Goal: Information Seeking & Learning: Learn about a topic

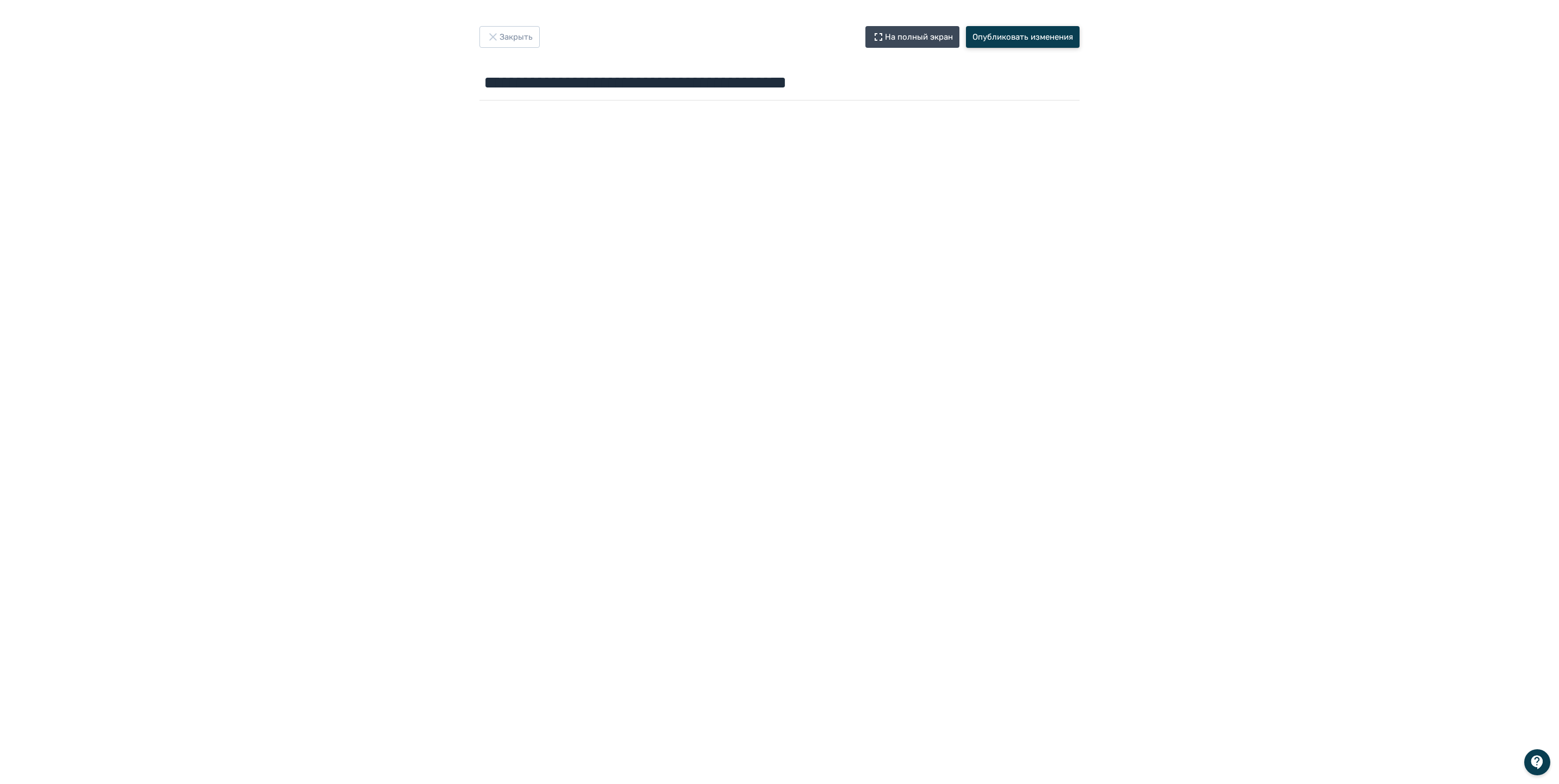
click at [1042, 36] on button "Опубликовать изменения" at bounding box center [1023, 36] width 114 height 21
click at [518, 31] on button "Закрыть" at bounding box center [510, 36] width 60 height 21
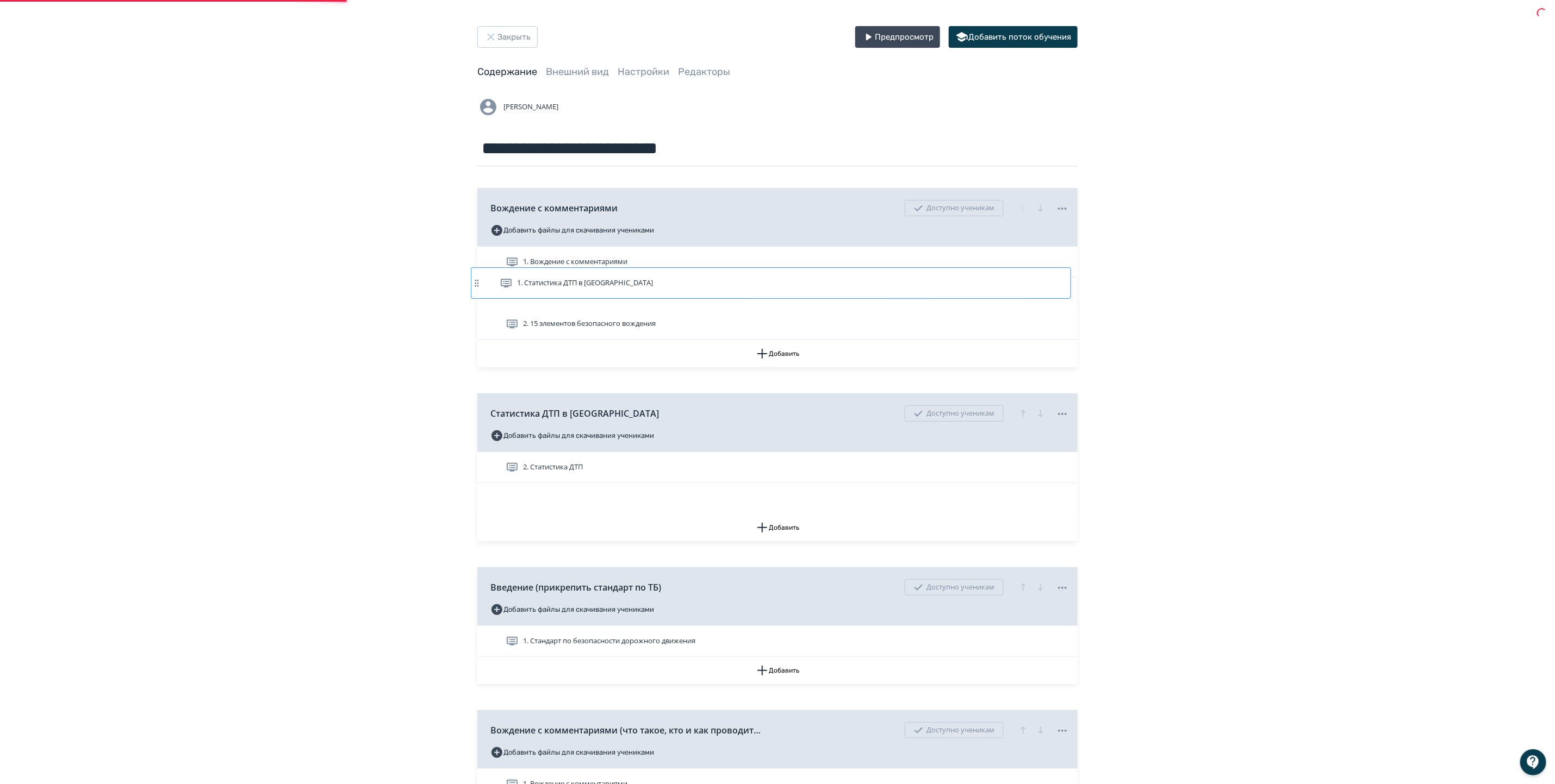
drag, startPoint x: 596, startPoint y: 434, endPoint x: 589, endPoint y: 269, distance: 165.1
click at [589, 269] on div "Вождение с комментариями Доступно ученикам Добавить файлы для скачивания ученик…" at bounding box center [777, 703] width 600 height 1030
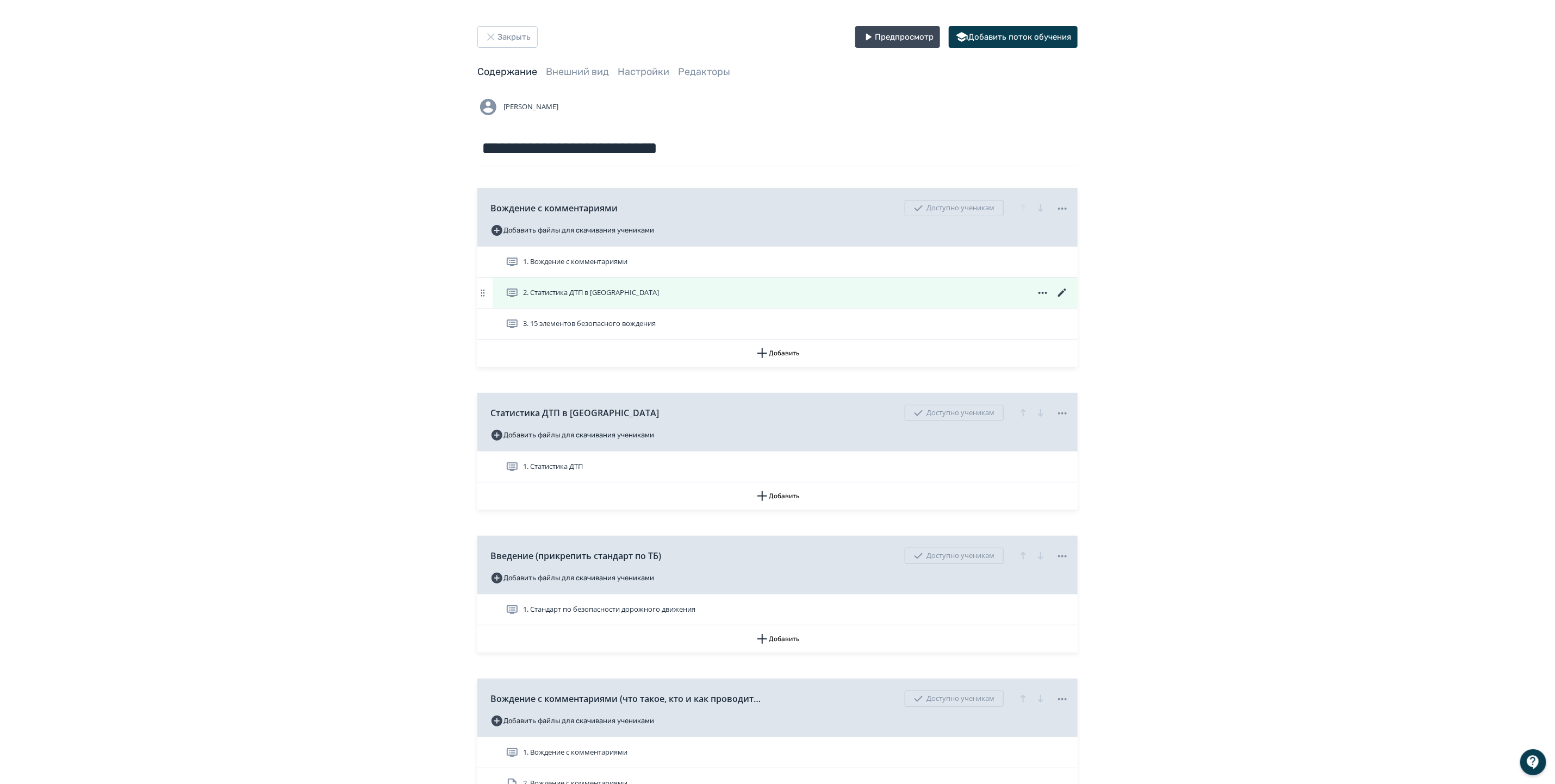
click at [1060, 294] on icon at bounding box center [1062, 293] width 8 height 8
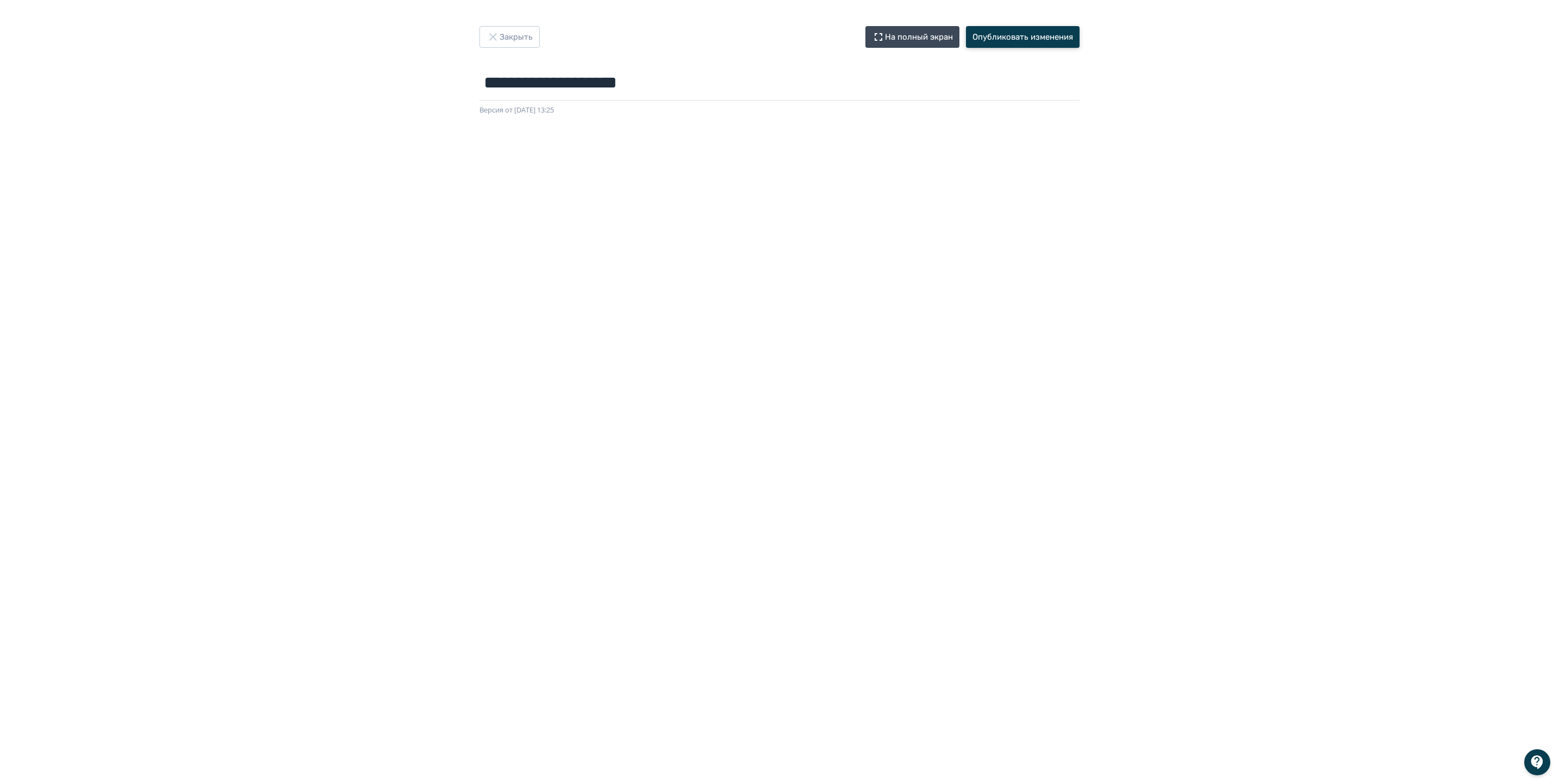
click at [1005, 30] on button "Опубликовать изменения" at bounding box center [1023, 36] width 114 height 21
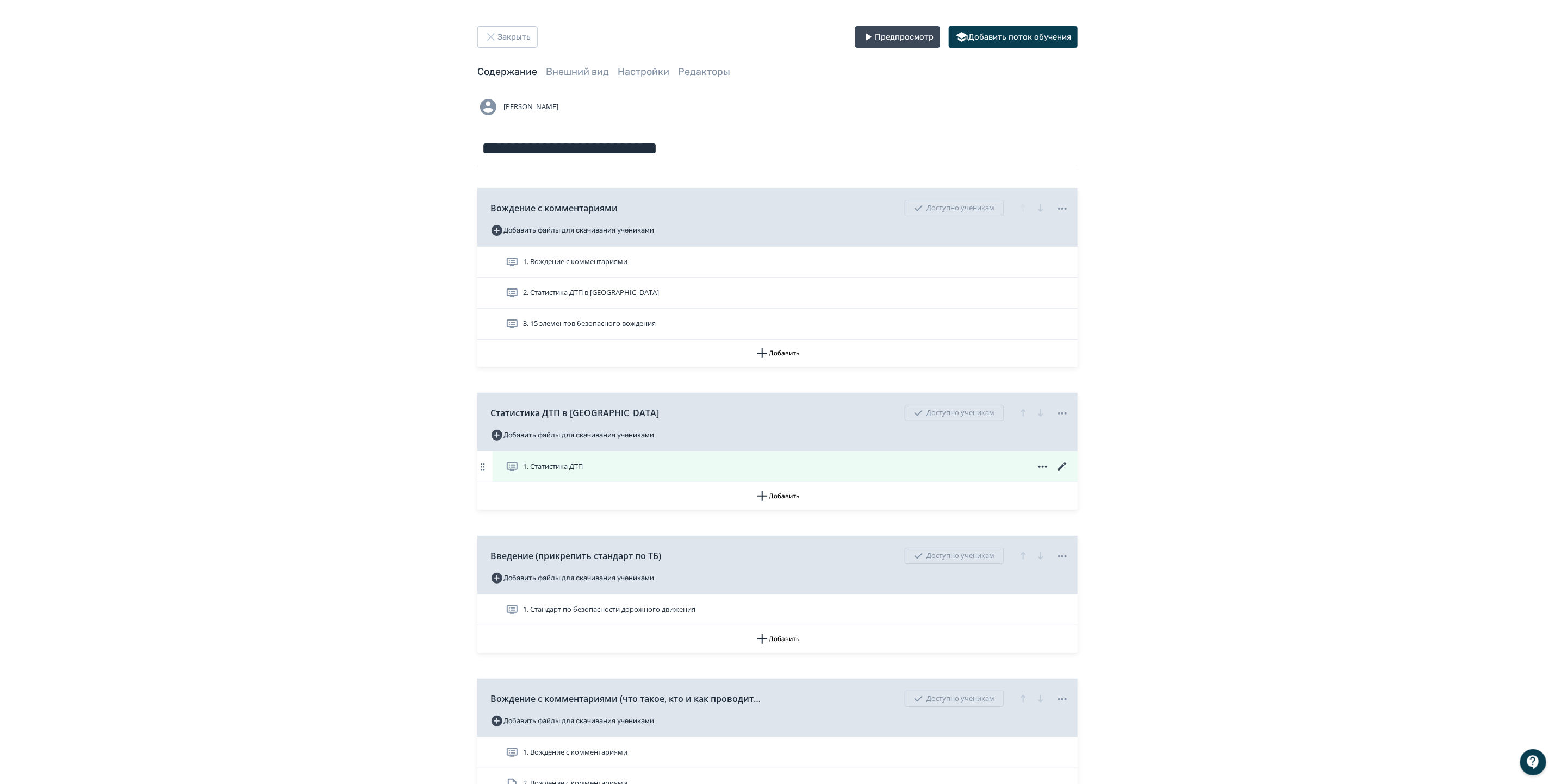
click at [1064, 464] on icon at bounding box center [1062, 467] width 13 height 13
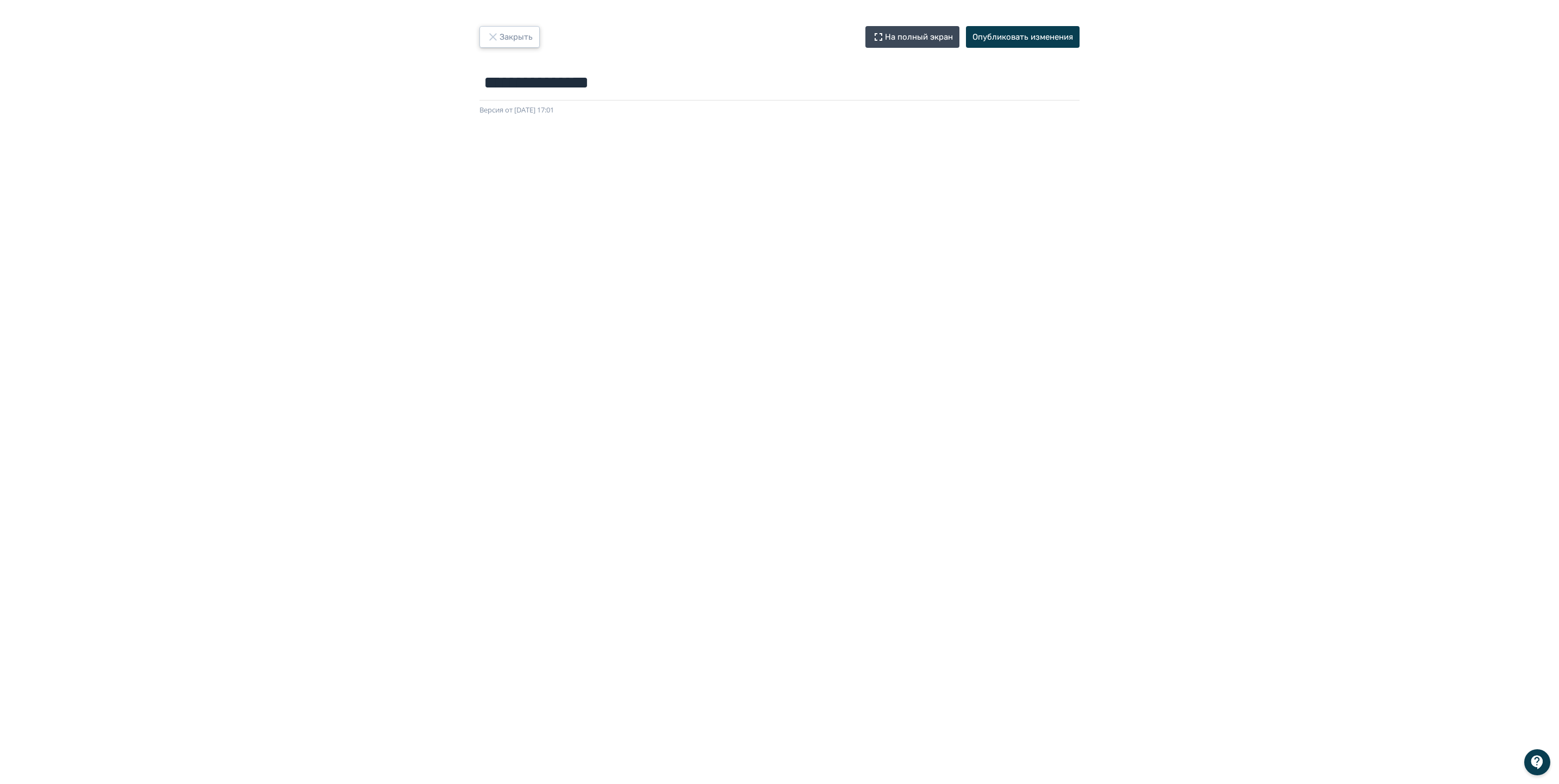
click at [503, 40] on button "Закрыть" at bounding box center [510, 36] width 60 height 21
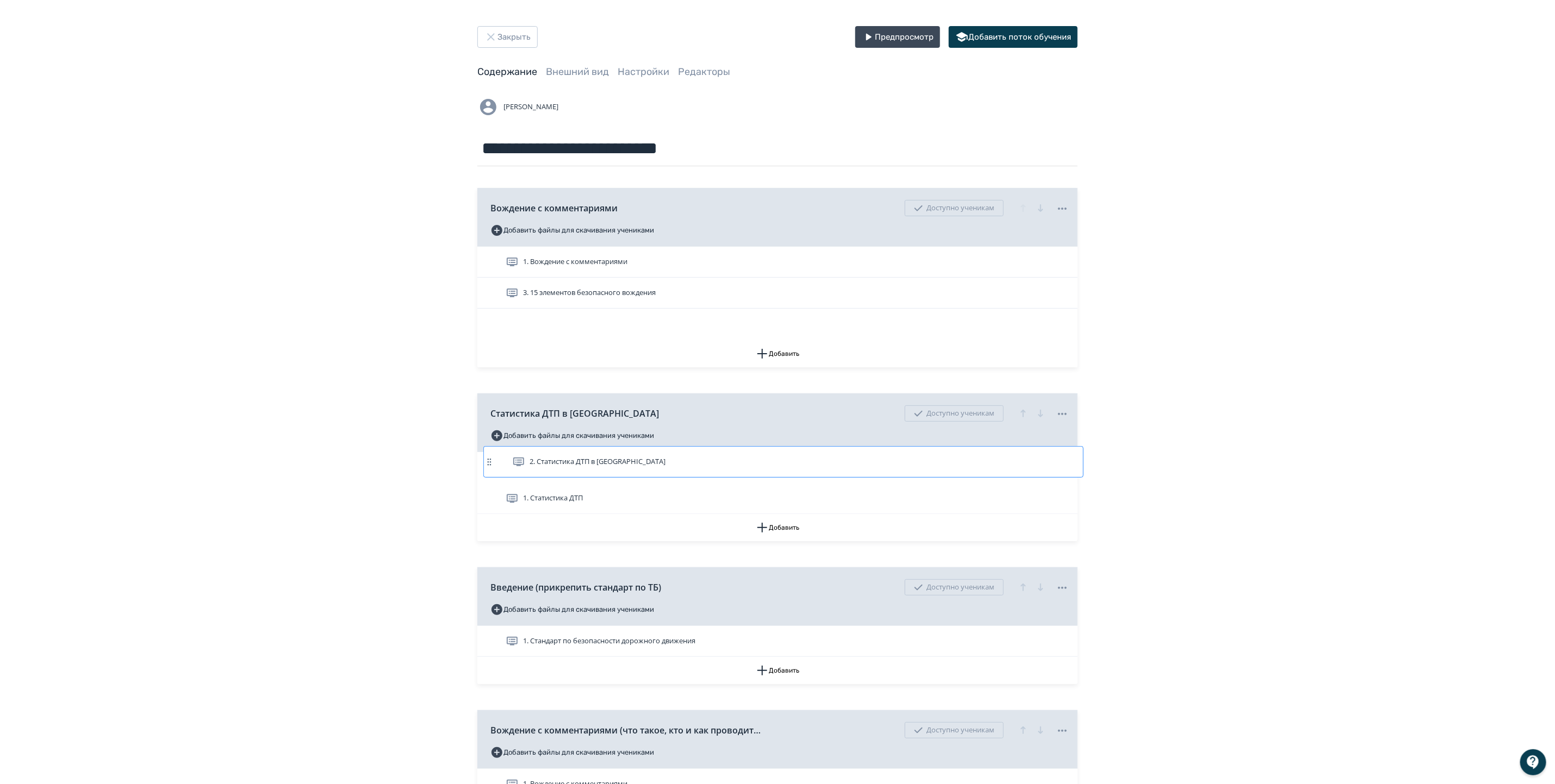
drag, startPoint x: 594, startPoint y: 290, endPoint x: 600, endPoint y: 476, distance: 186.1
click at [600, 476] on div "Вождение с комментариями Доступно ученикам Добавить файлы для скачивания ученик…" at bounding box center [777, 703] width 600 height 1030
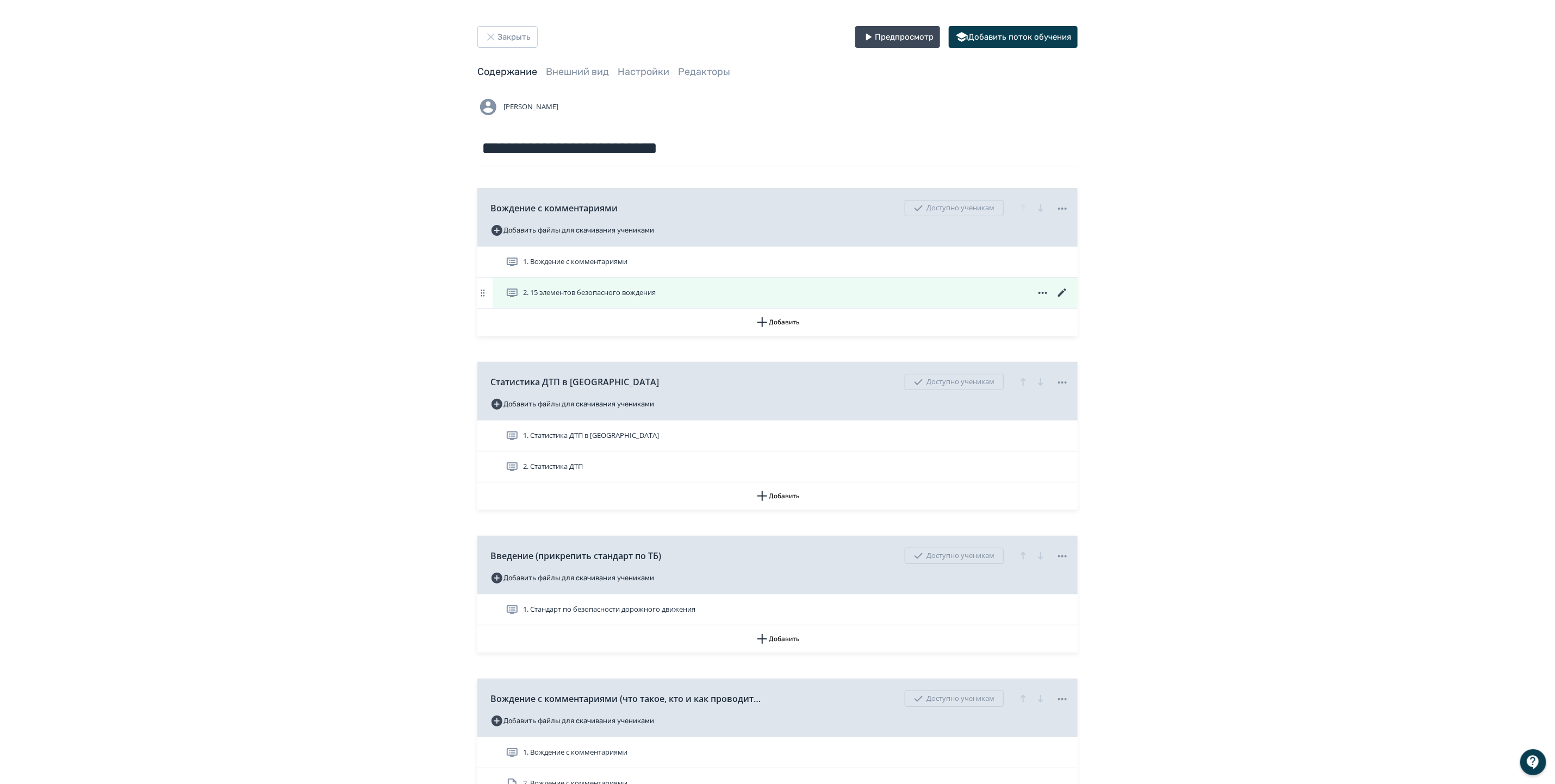
click at [1064, 290] on icon at bounding box center [1062, 293] width 13 height 13
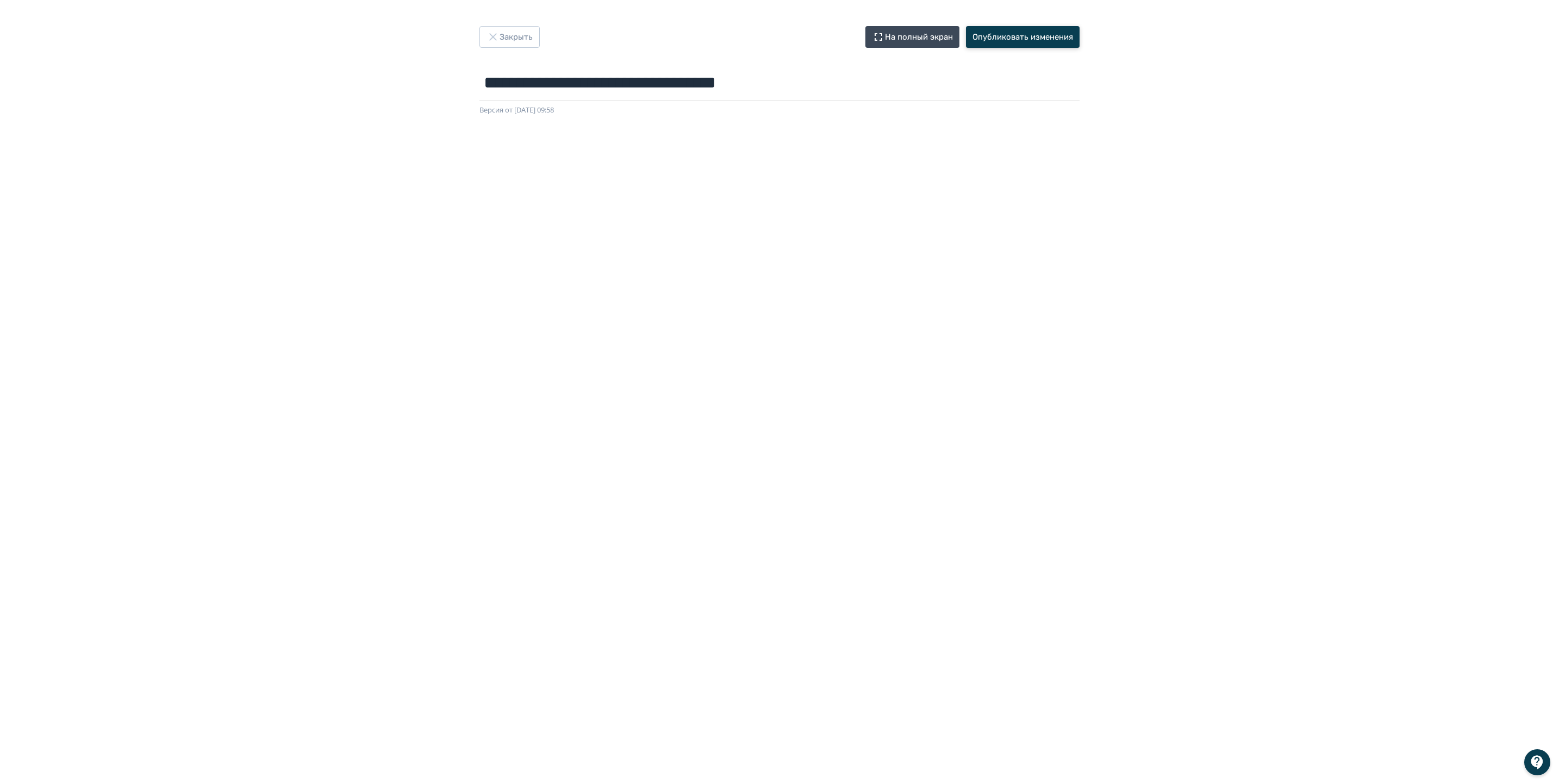
click at [1002, 39] on button "Опубликовать изменения" at bounding box center [1023, 36] width 114 height 21
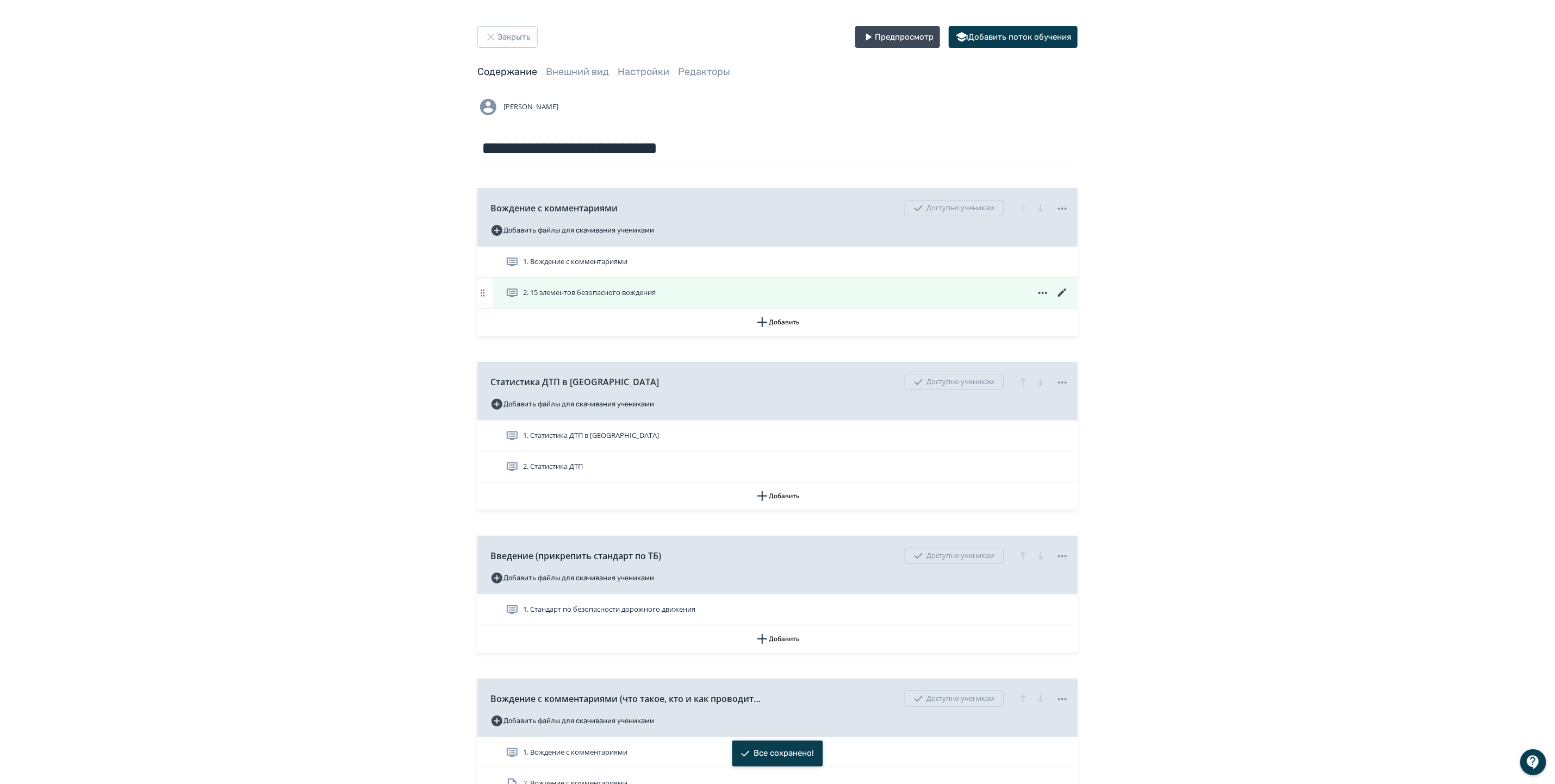
click at [635, 294] on span "2. 15 элементов безопасного вождения" at bounding box center [590, 293] width 133 height 11
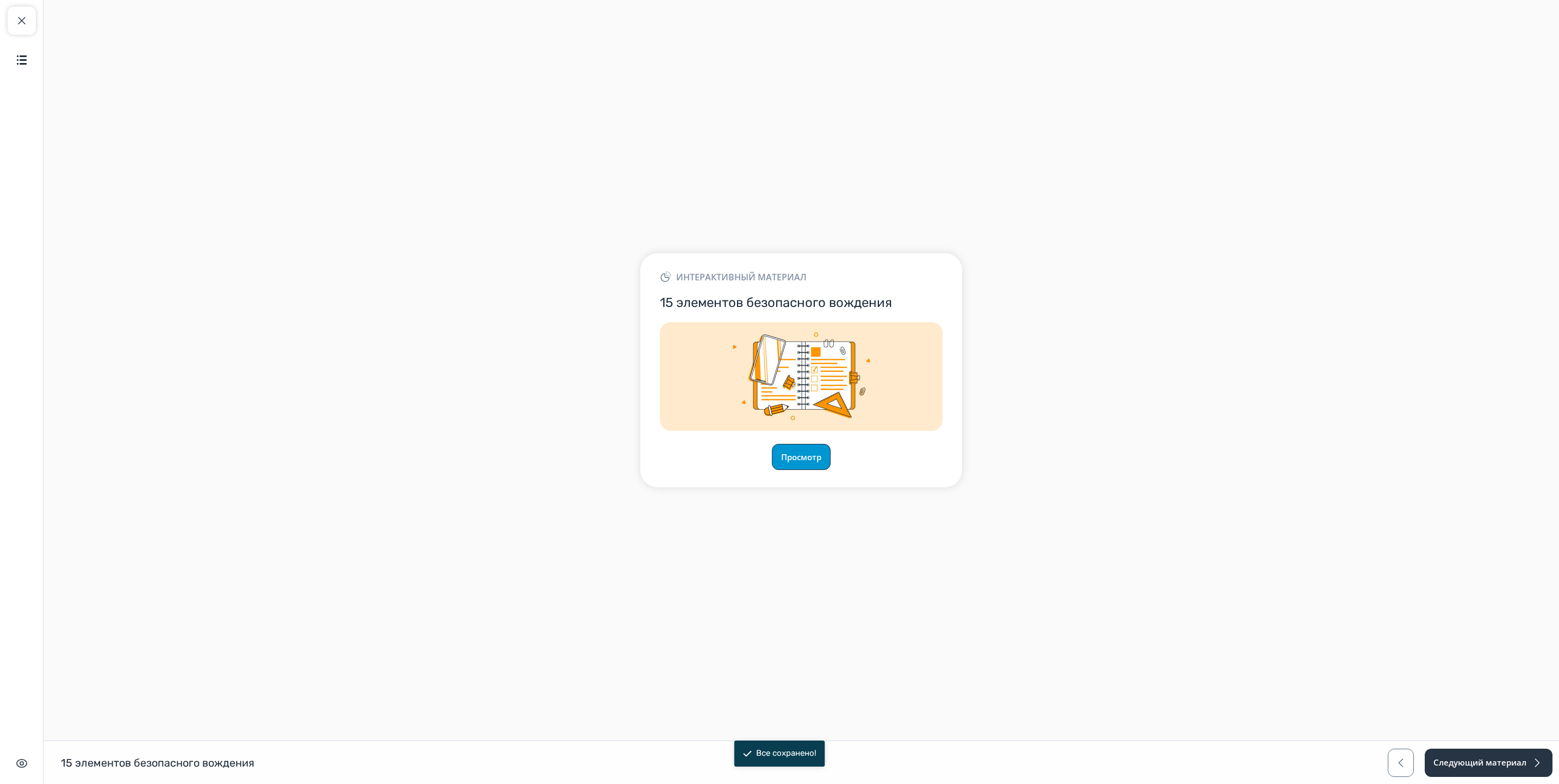
click at [810, 454] on button "Просмотр" at bounding box center [801, 456] width 59 height 26
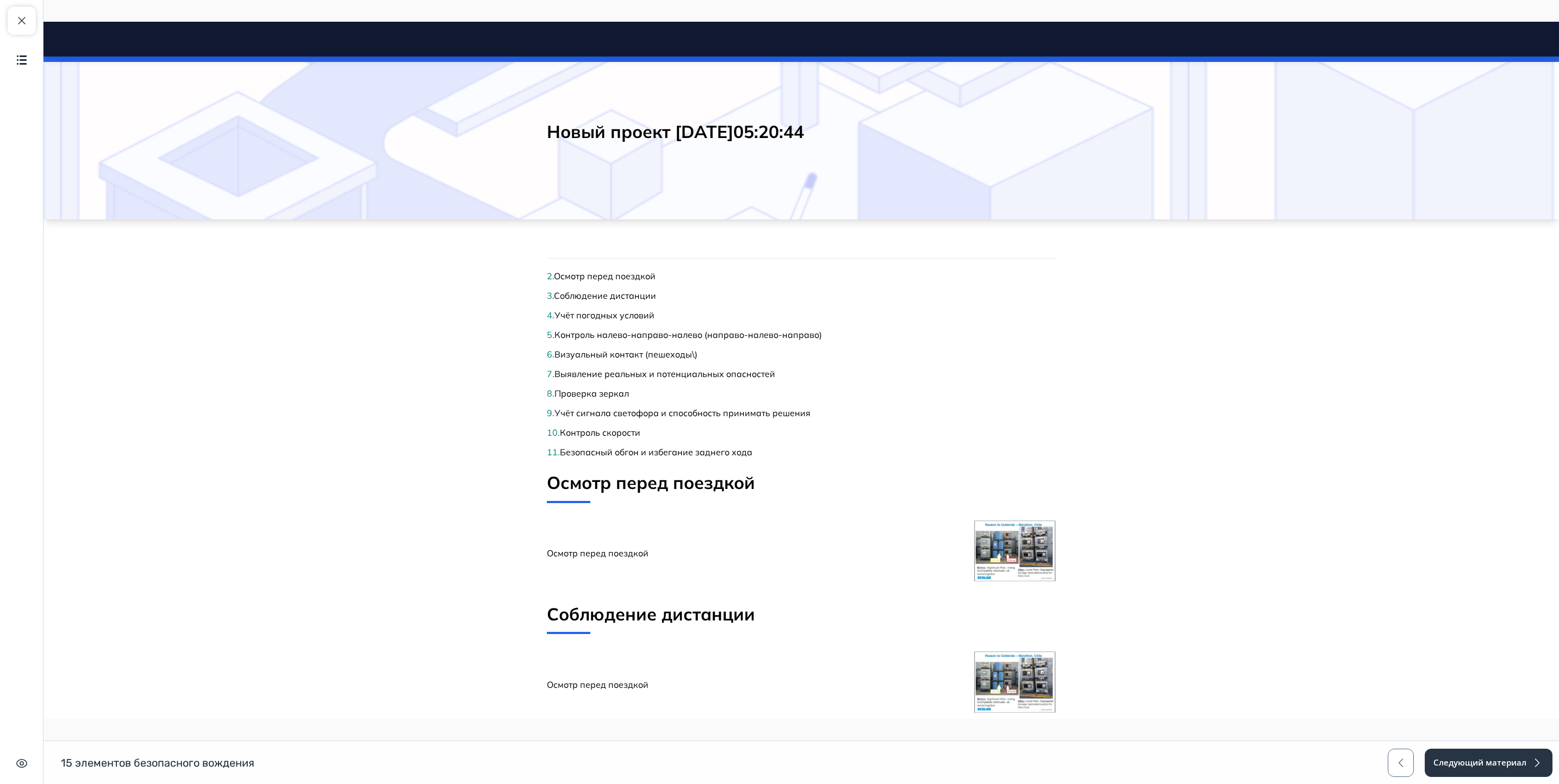
scroll to position [51, 0]
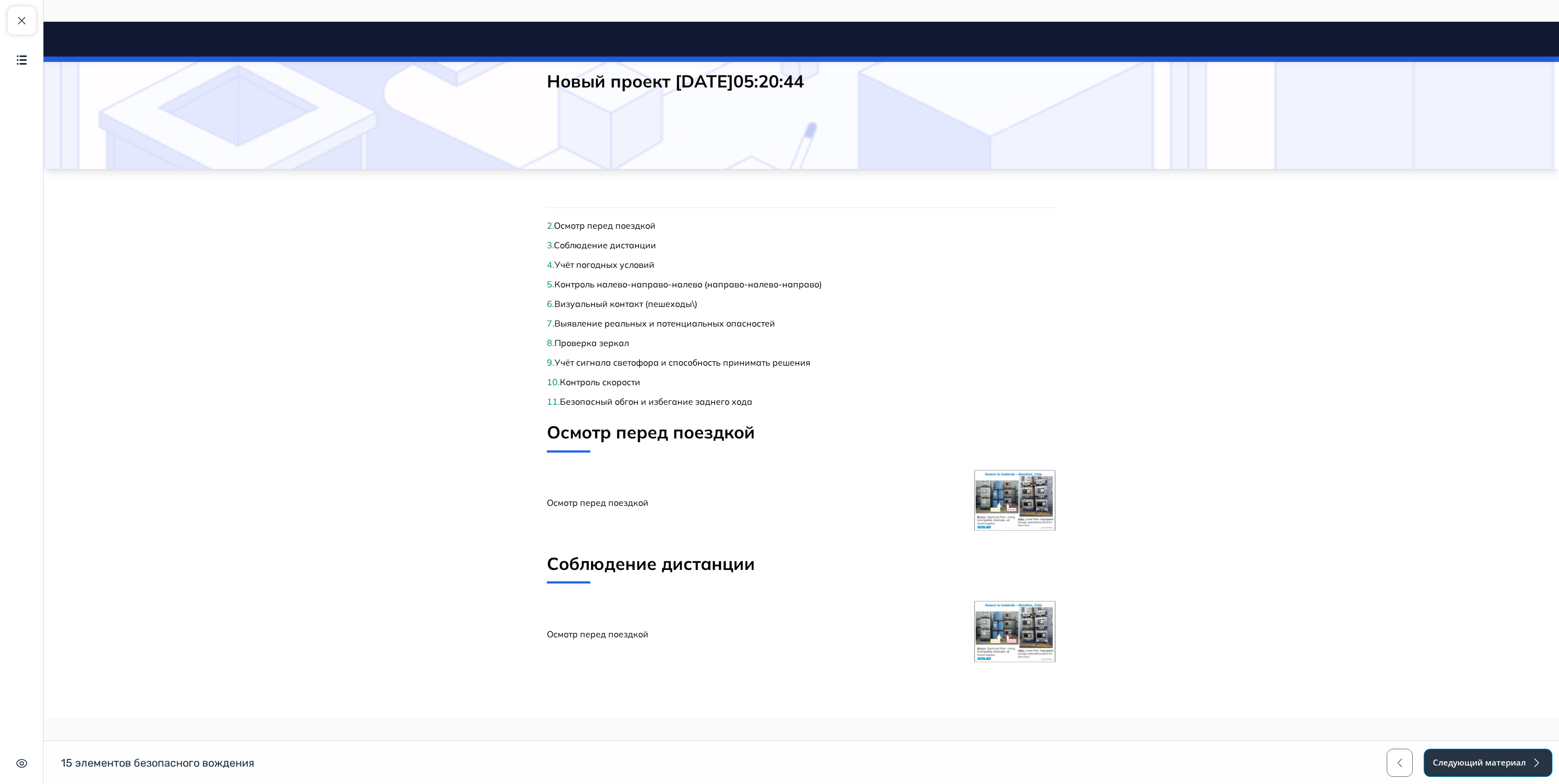
click at [1477, 764] on button "Следующий материал" at bounding box center [1488, 763] width 129 height 28
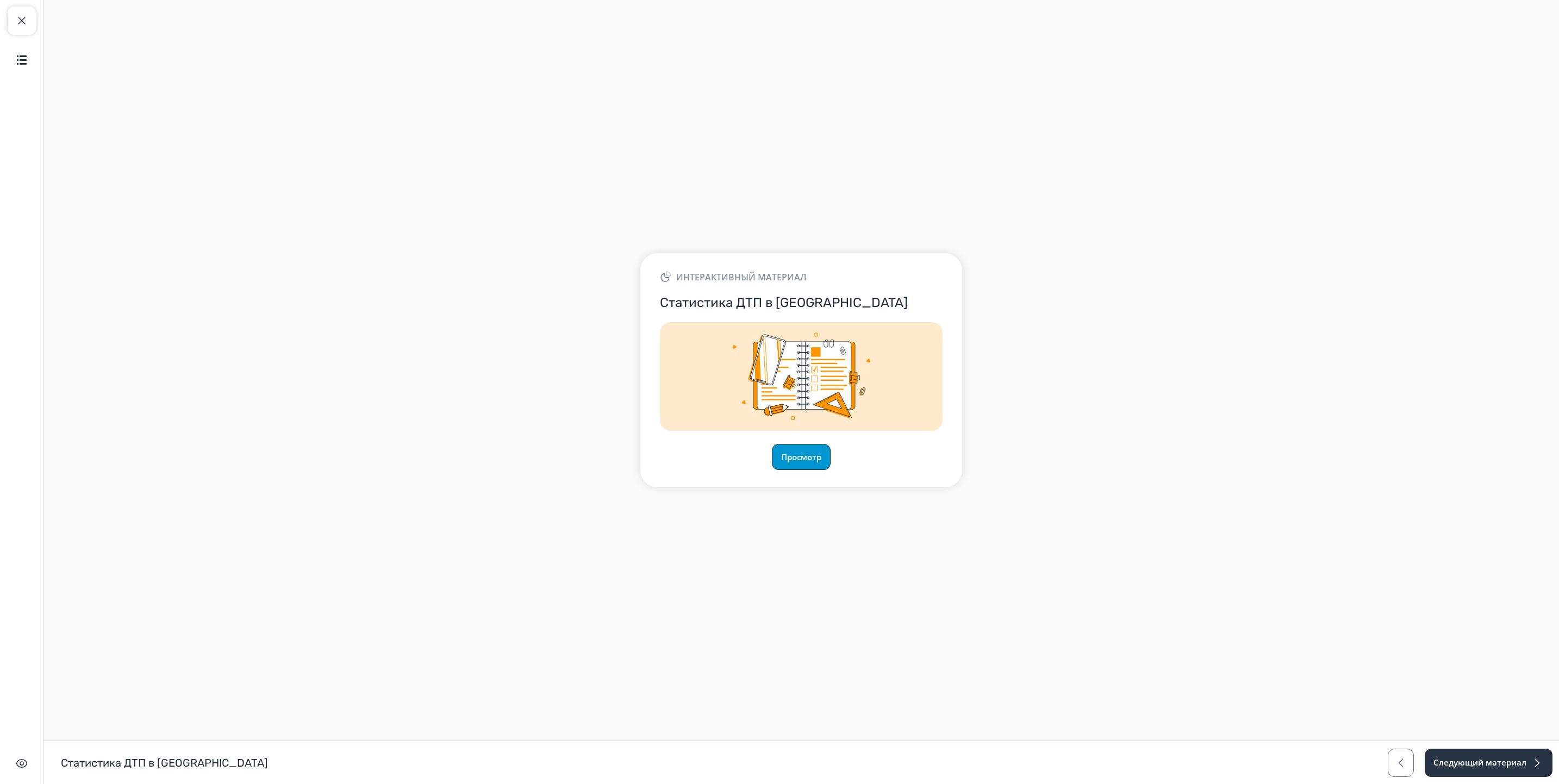
click at [818, 456] on button "Просмотр" at bounding box center [801, 456] width 59 height 26
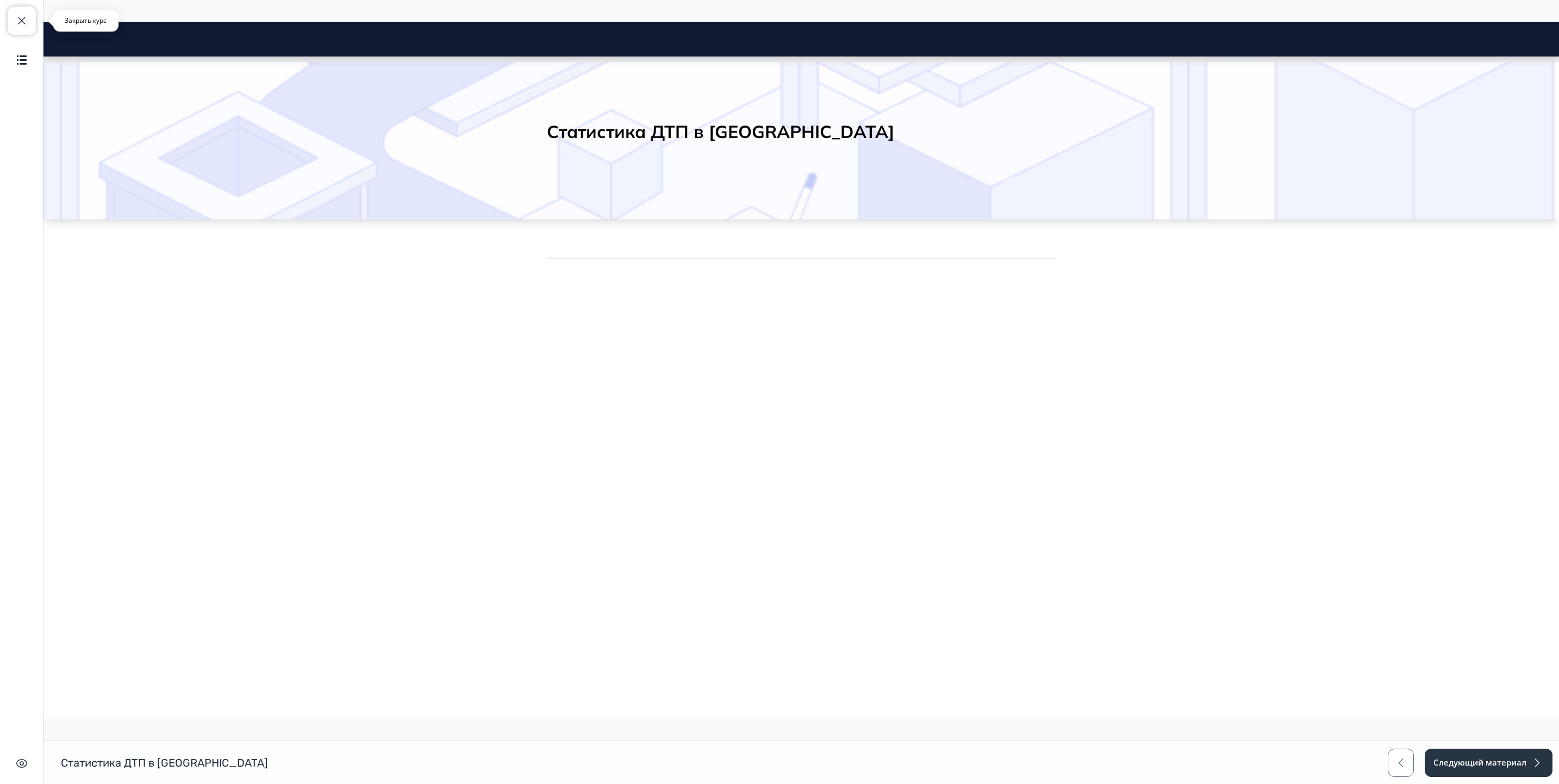
click at [18, 20] on span "button" at bounding box center [21, 21] width 13 height 13
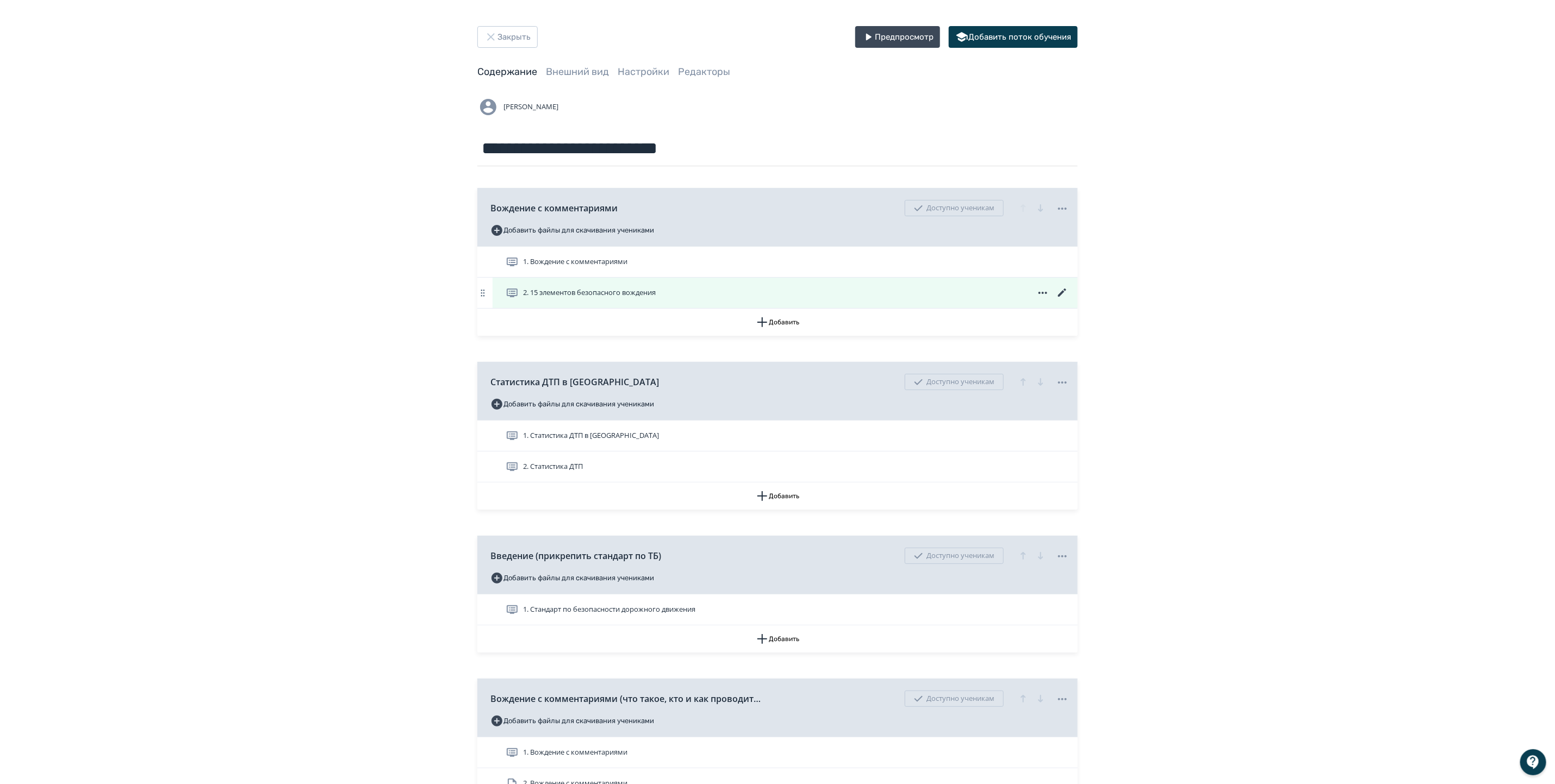
click at [1060, 293] on icon at bounding box center [1062, 293] width 13 height 13
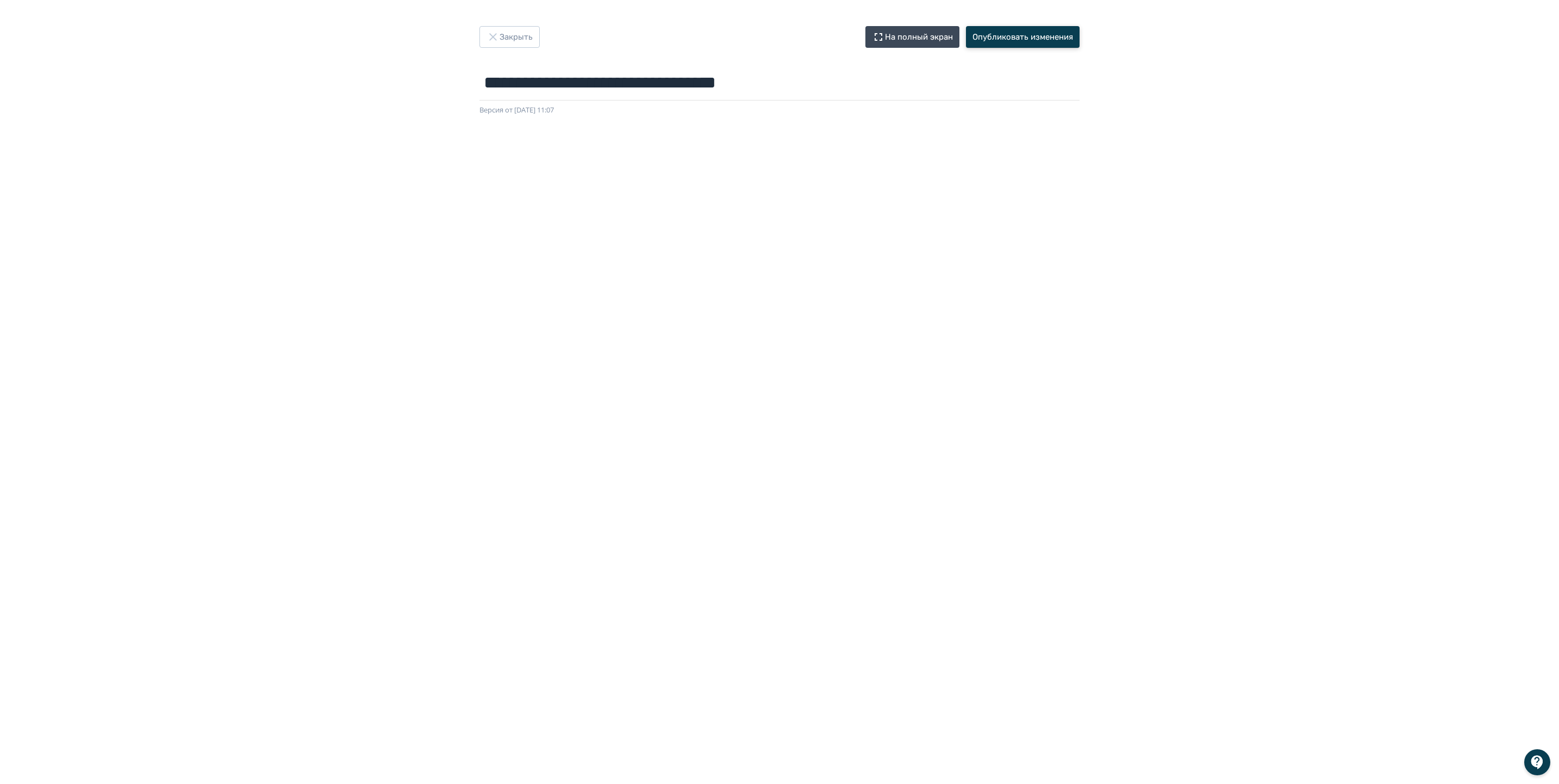
click at [1000, 27] on button "Опубликовать изменения" at bounding box center [1023, 36] width 114 height 21
click at [509, 32] on button "Закрыть" at bounding box center [510, 36] width 60 height 21
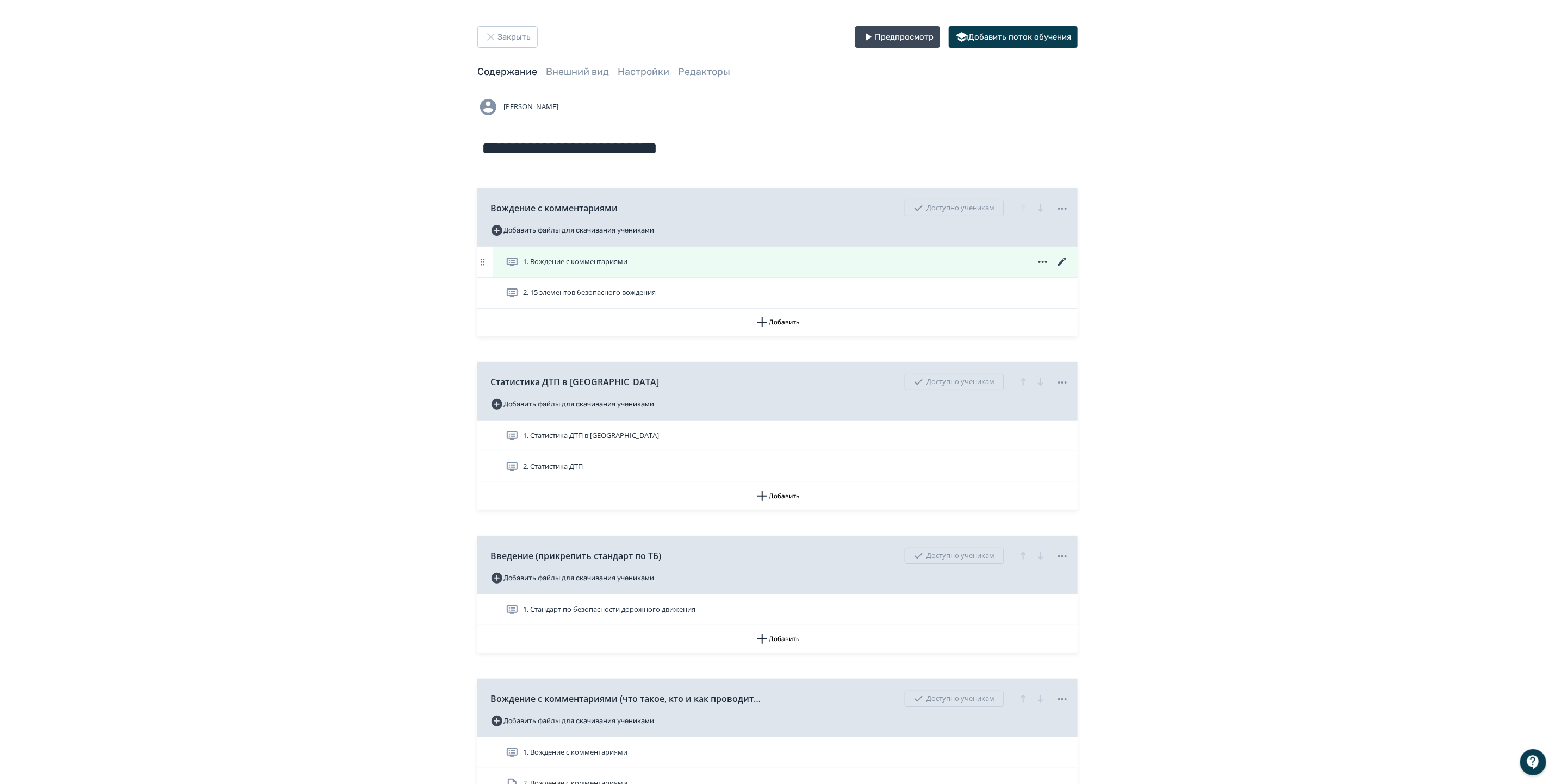
click at [573, 261] on span "1. Вождение с комментариями" at bounding box center [575, 262] width 104 height 11
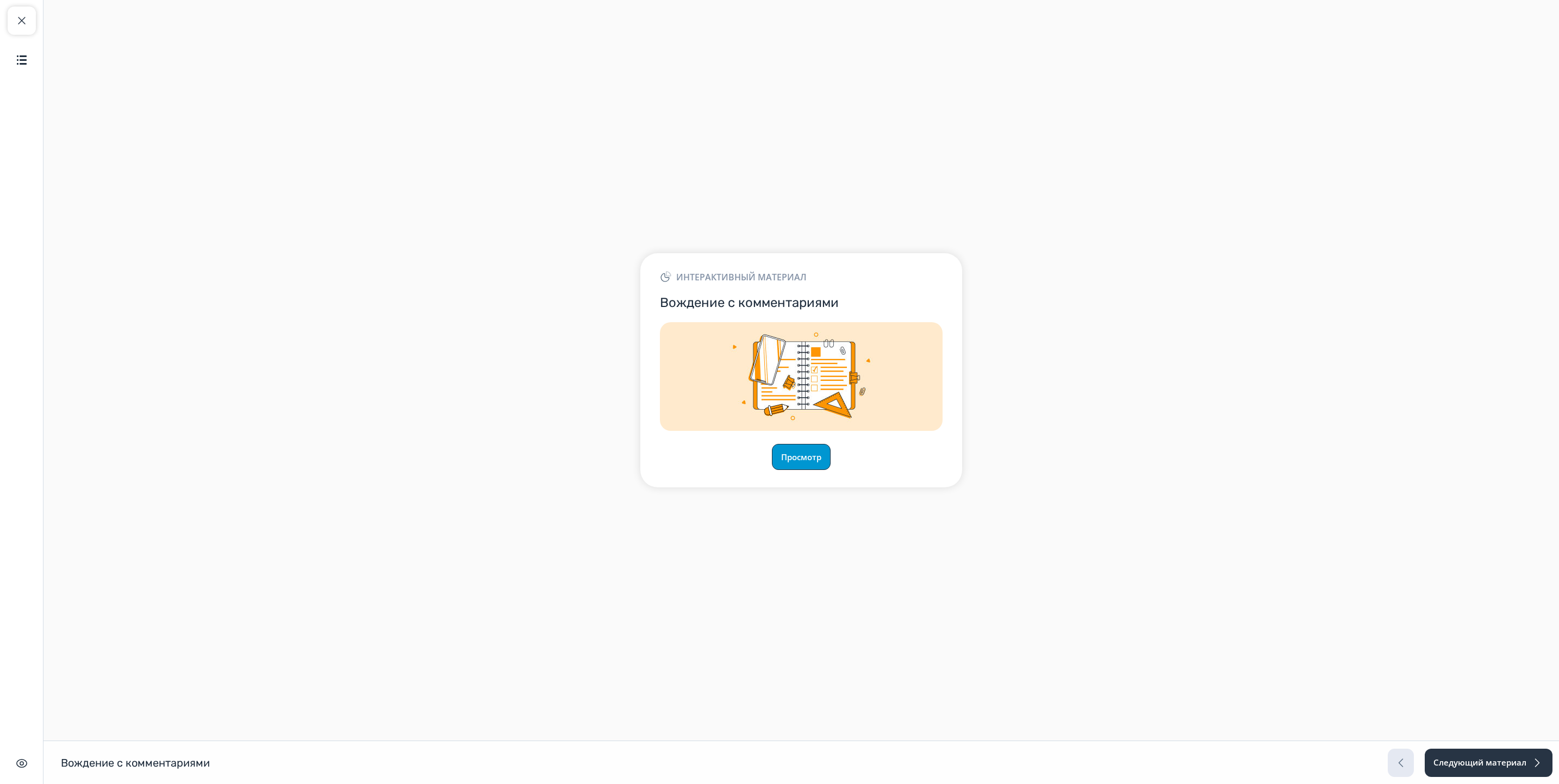
click at [799, 460] on button "Просмотр" at bounding box center [801, 456] width 59 height 26
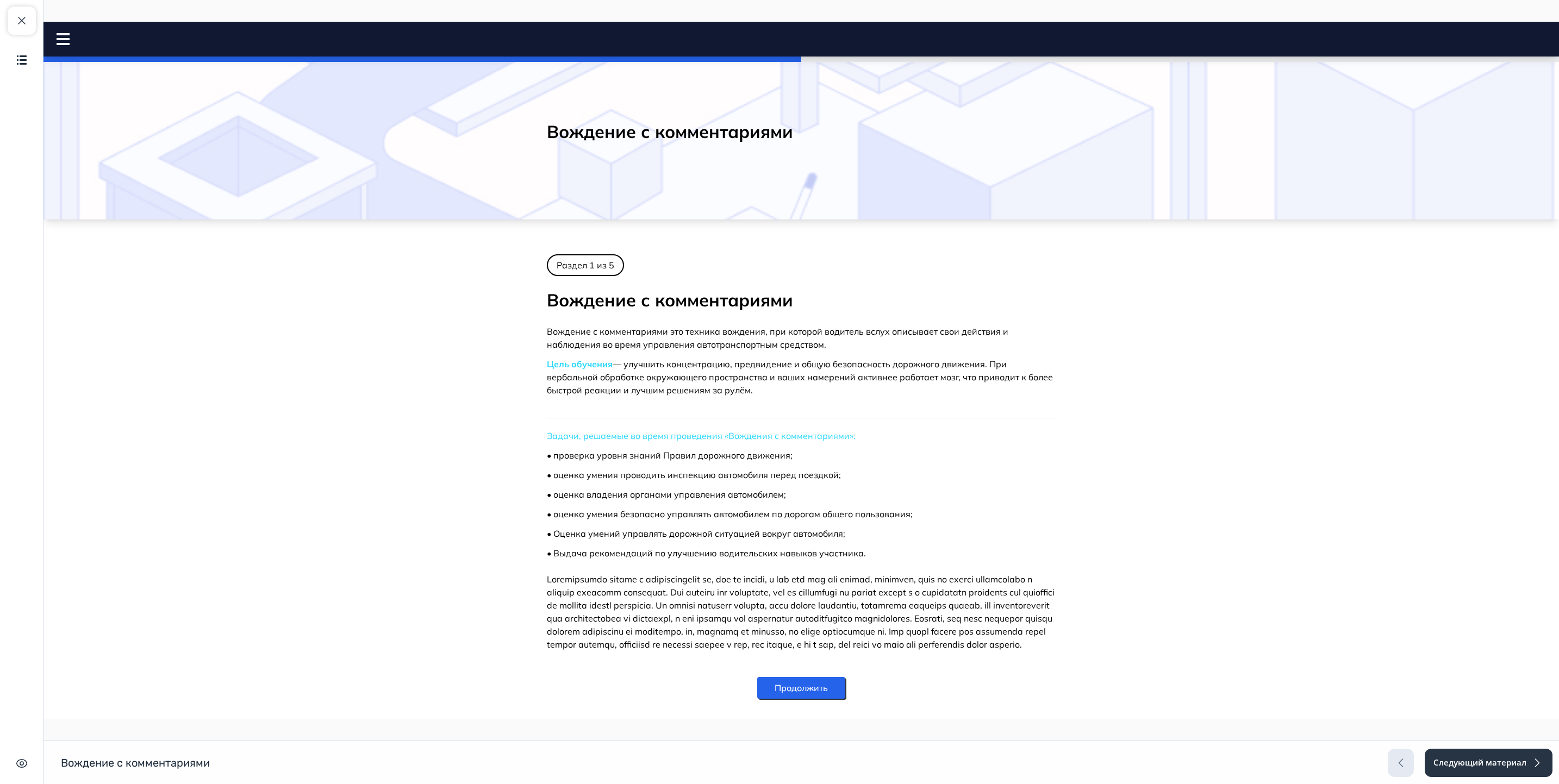
click at [803, 699] on button "Продолжить" at bounding box center [801, 687] width 88 height 21
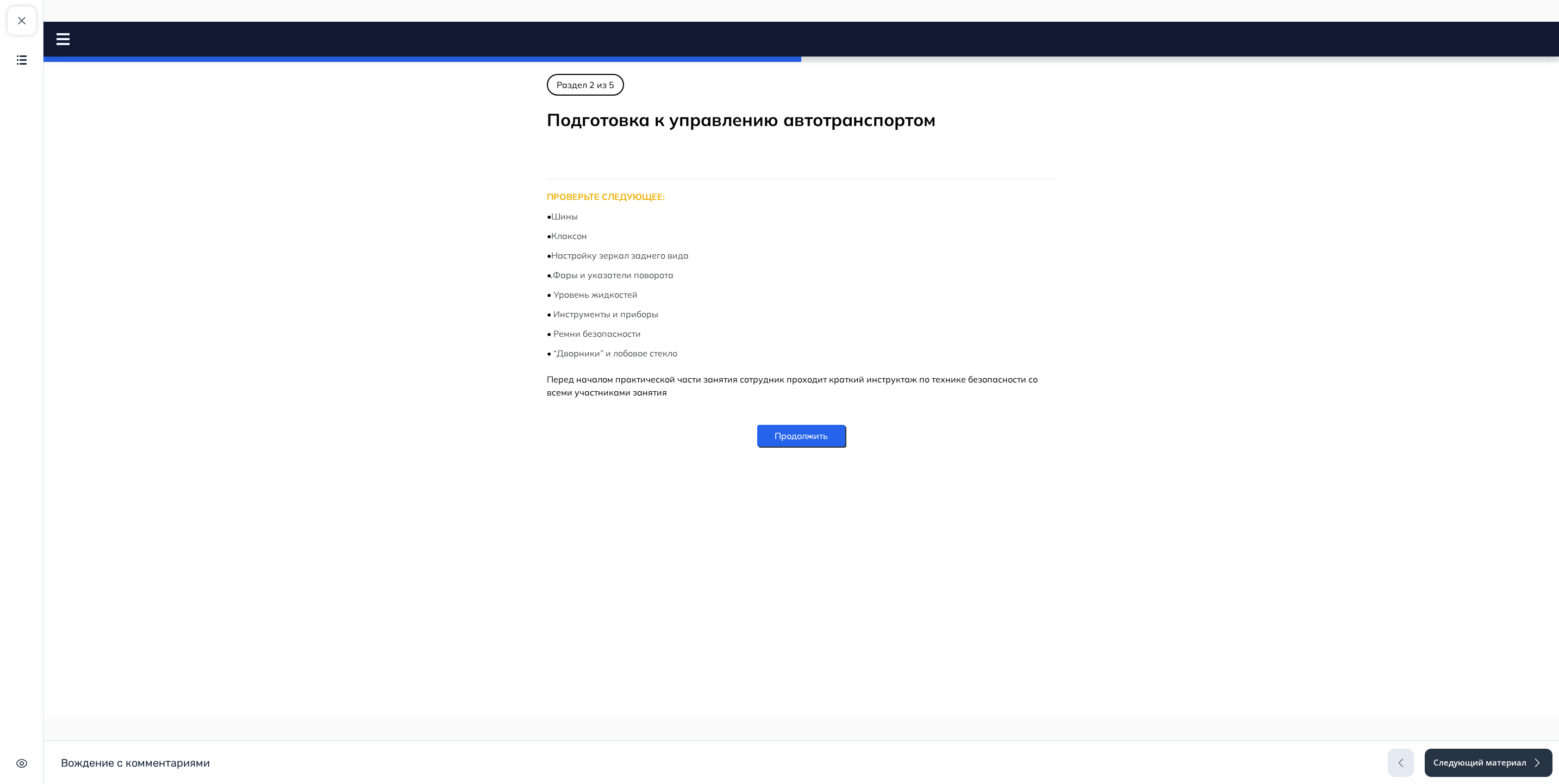
click at [816, 430] on button "Продолжить" at bounding box center [801, 435] width 88 height 21
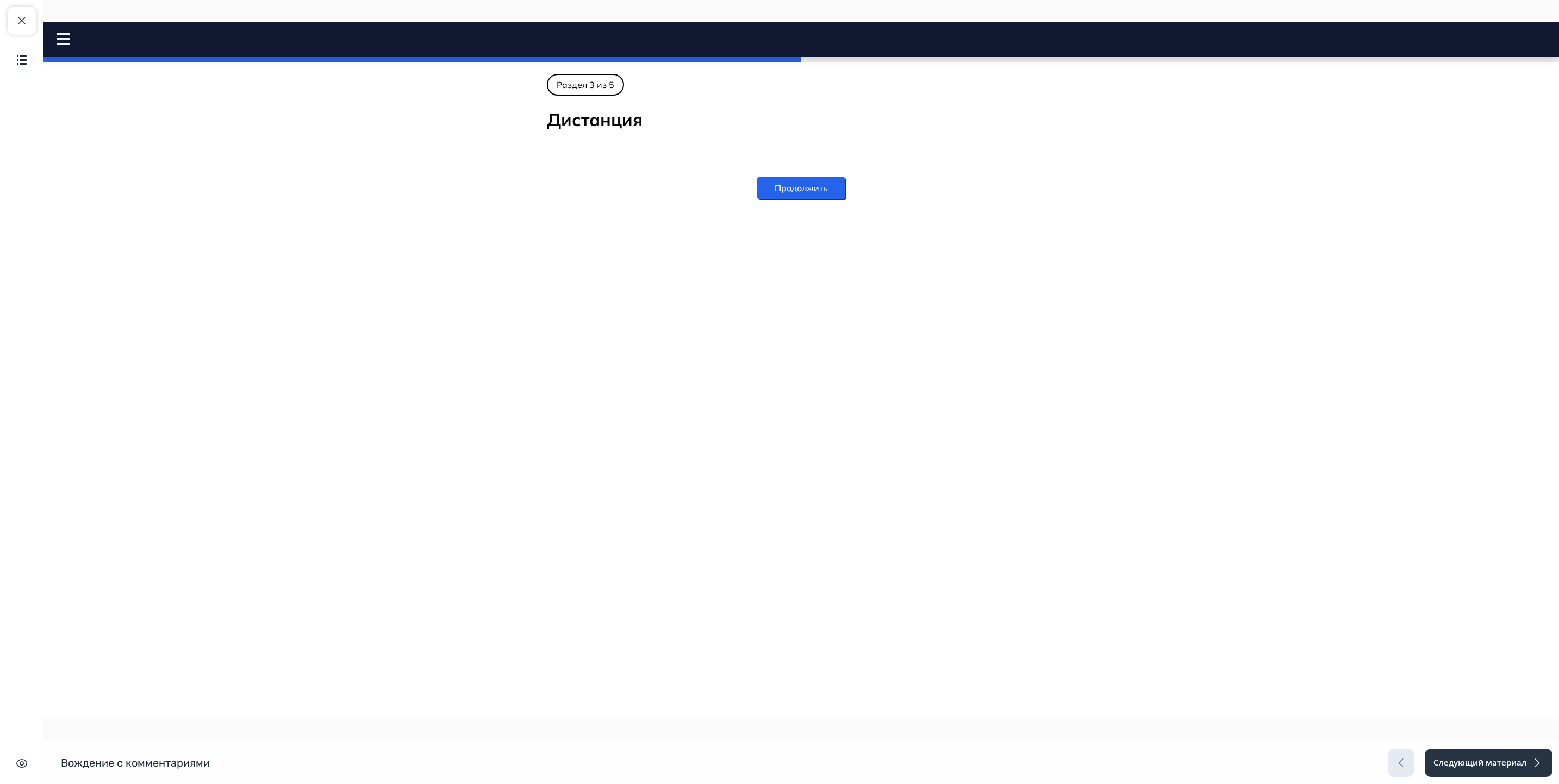
click at [831, 188] on button "Продолжить" at bounding box center [801, 187] width 88 height 21
click at [825, 143] on button "Продолжить" at bounding box center [801, 152] width 88 height 21
click at [1474, 760] on button "Следующий материал" at bounding box center [1488, 763] width 129 height 28
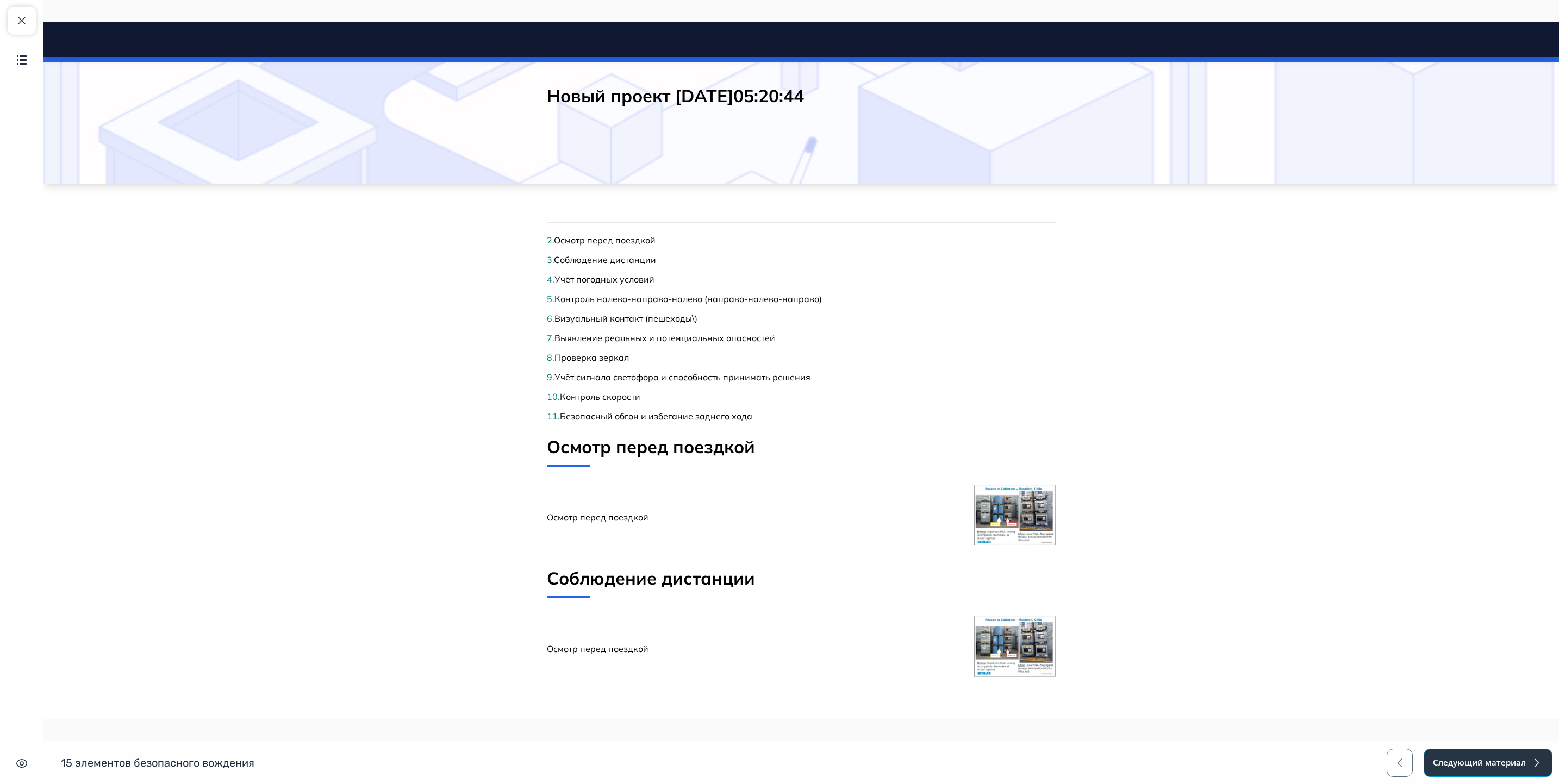
scroll to position [51, 0]
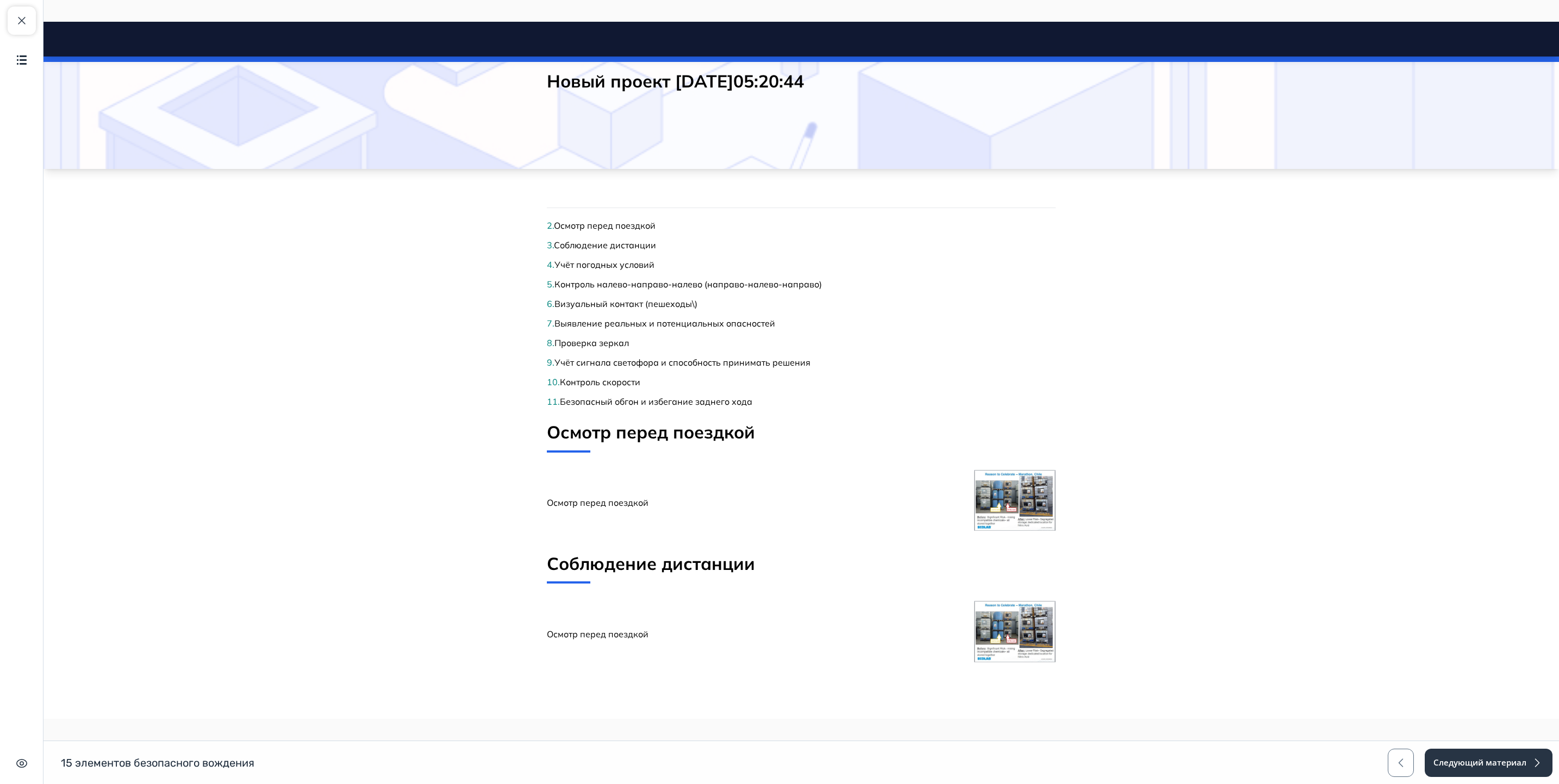
click at [554, 222] on span "Осмотр перед поездкой" at bounding box center [605, 225] width 101 height 11
click at [681, 437] on span "Осмотр перед поездкой" at bounding box center [651, 431] width 208 height 21
click at [633, 485] on div "Осмотр перед поездкой" at bounding box center [801, 502] width 509 height 65
click at [627, 504] on span "Осмотр перед поездкой" at bounding box center [597, 503] width 101 height 11
click at [20, 17] on span "button" at bounding box center [21, 21] width 13 height 13
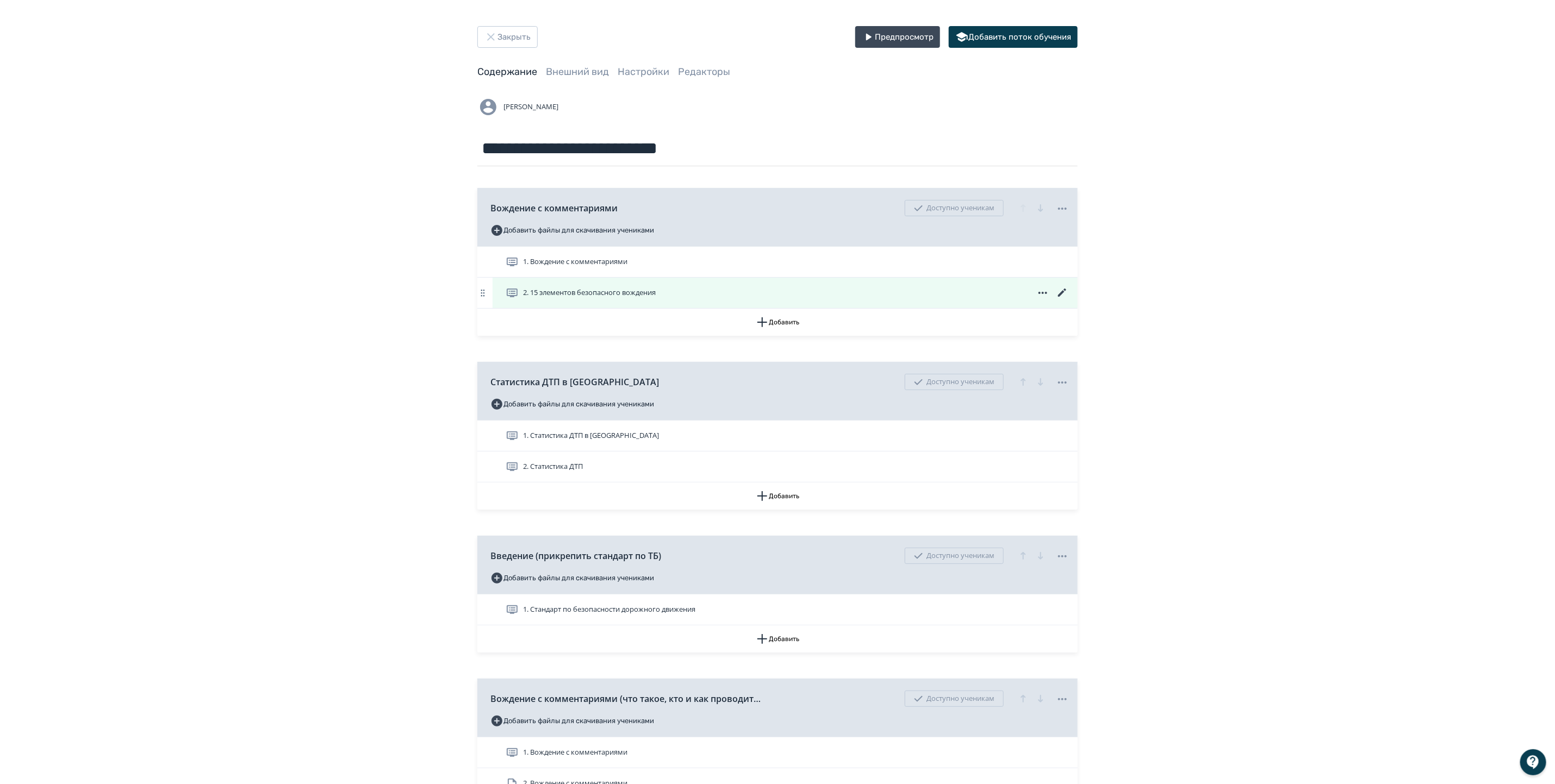
click at [1062, 292] on icon at bounding box center [1062, 293] width 13 height 13
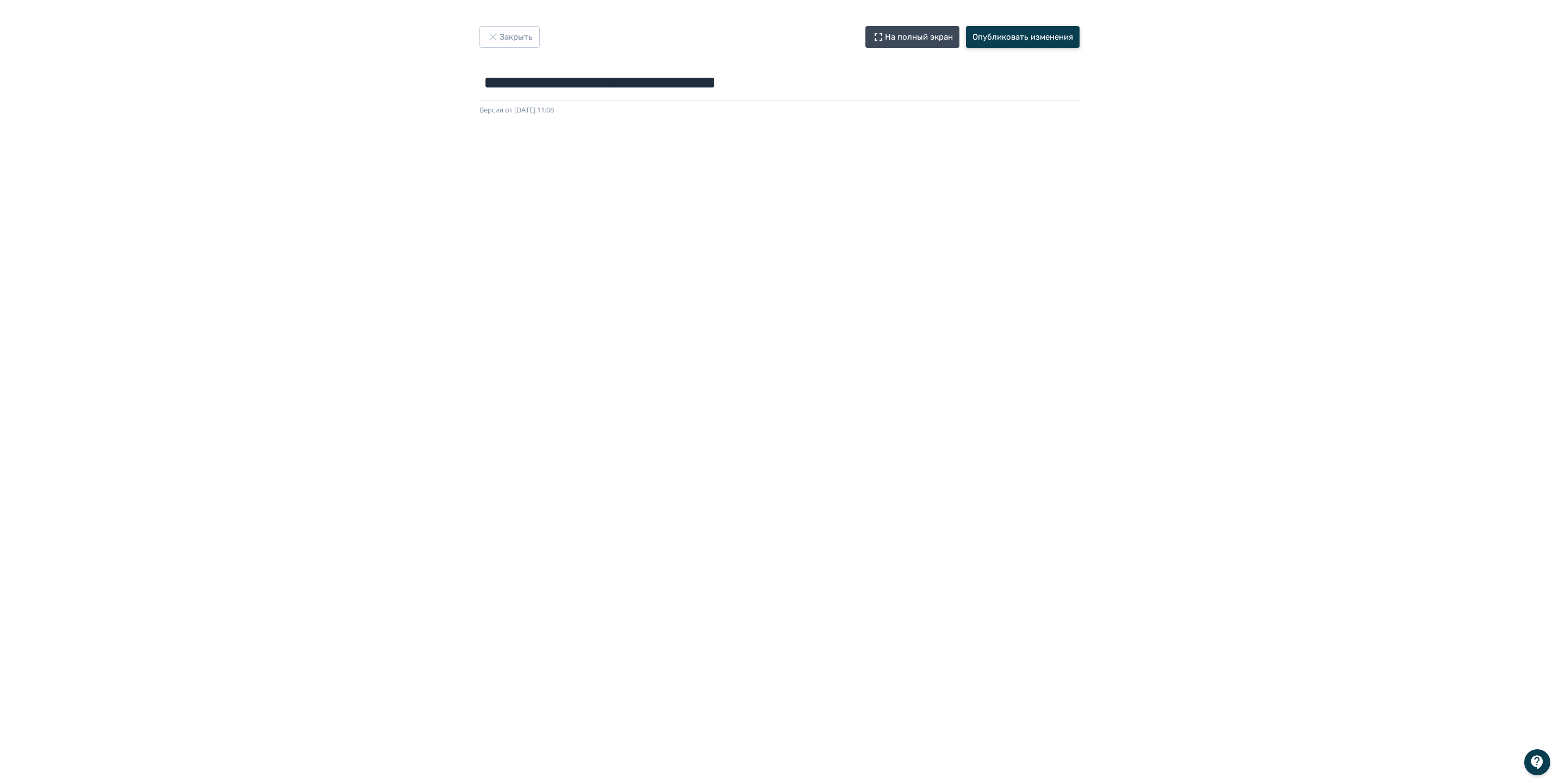
click at [1010, 33] on button "Опубликовать изменения" at bounding box center [1023, 36] width 114 height 21
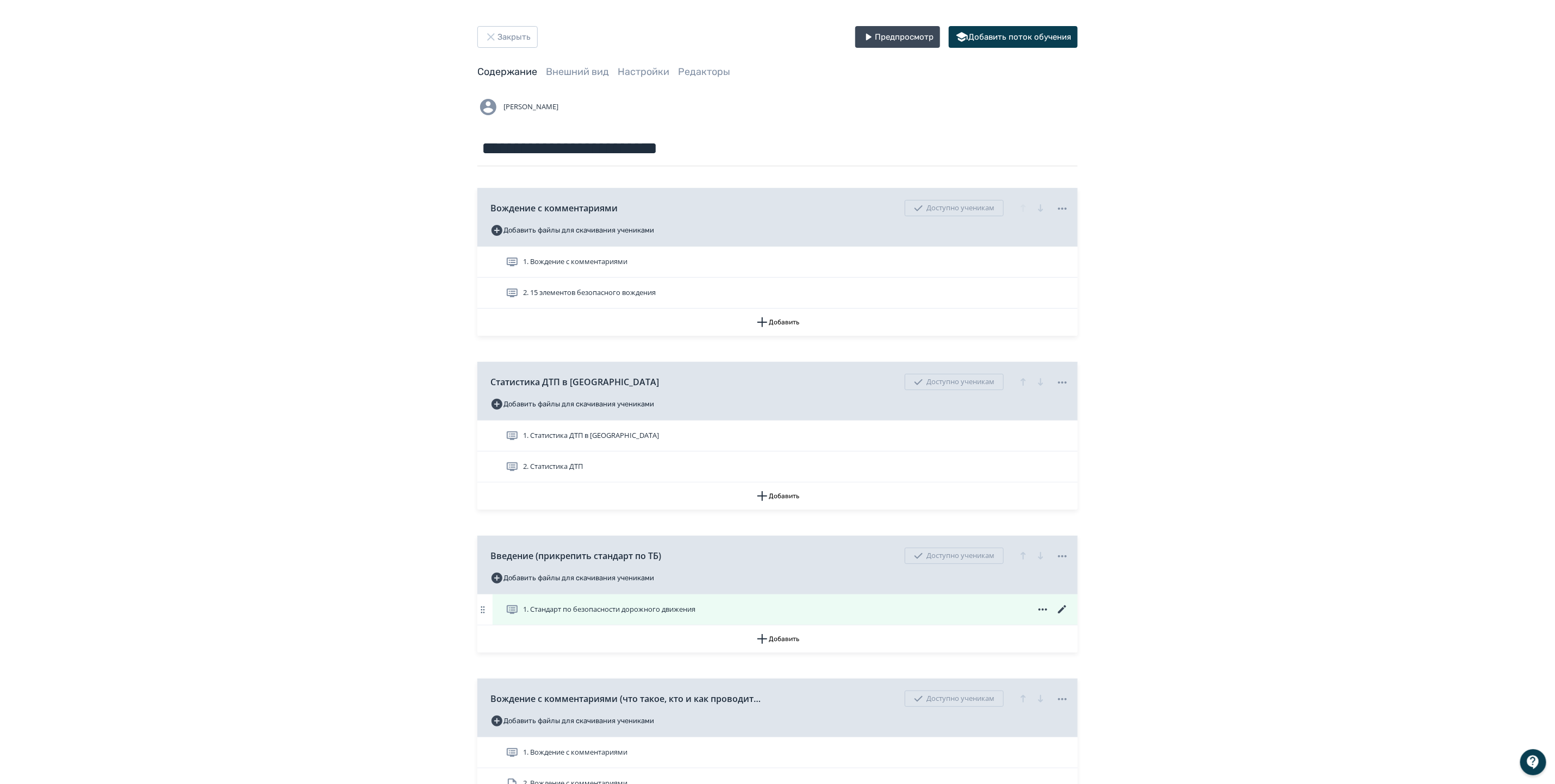
click at [753, 614] on div "1. Стандарт по безопасности дорожного движения" at bounding box center [787, 609] width 563 height 13
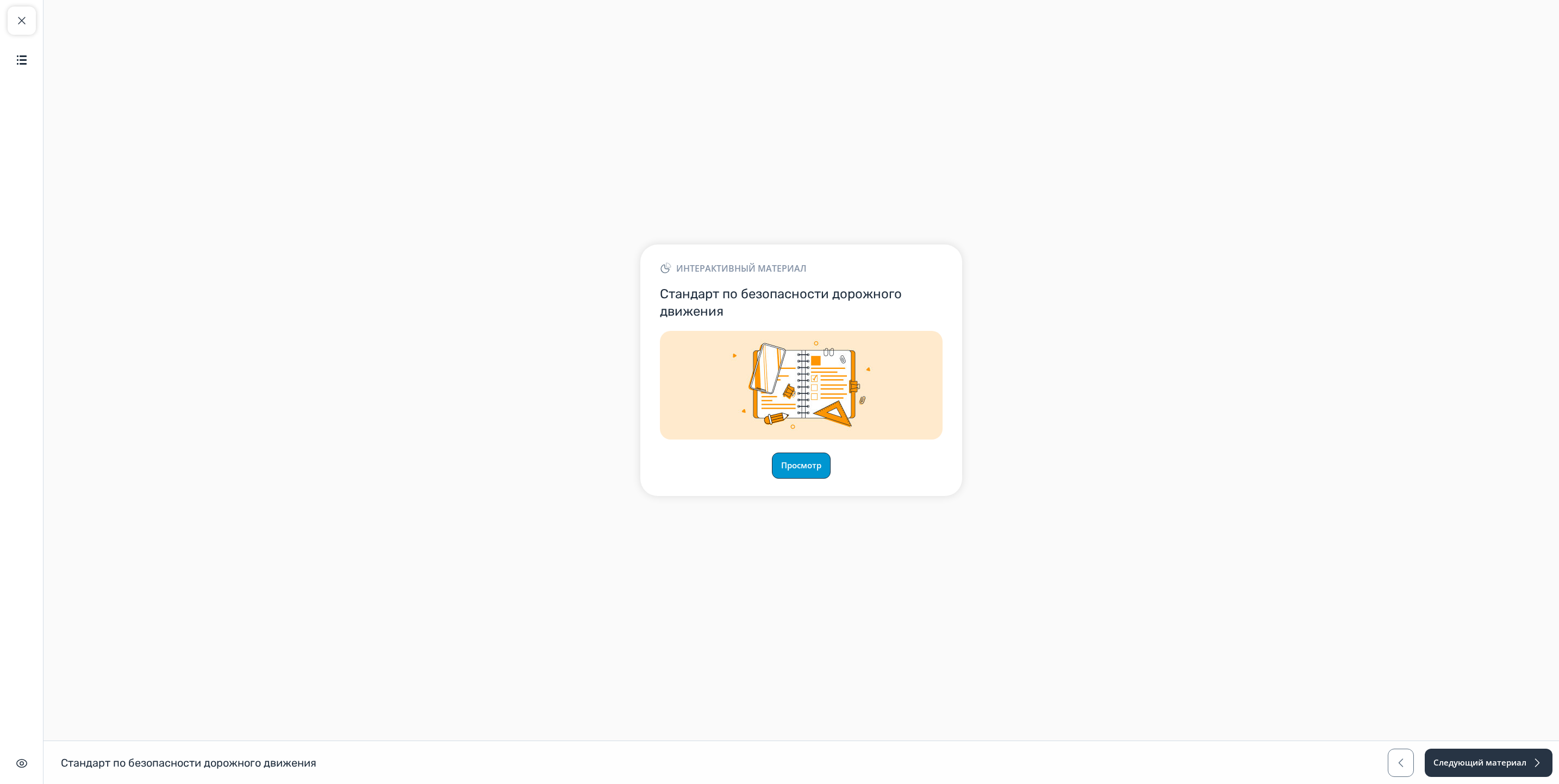
click at [814, 464] on button "Просмотр" at bounding box center [801, 465] width 59 height 26
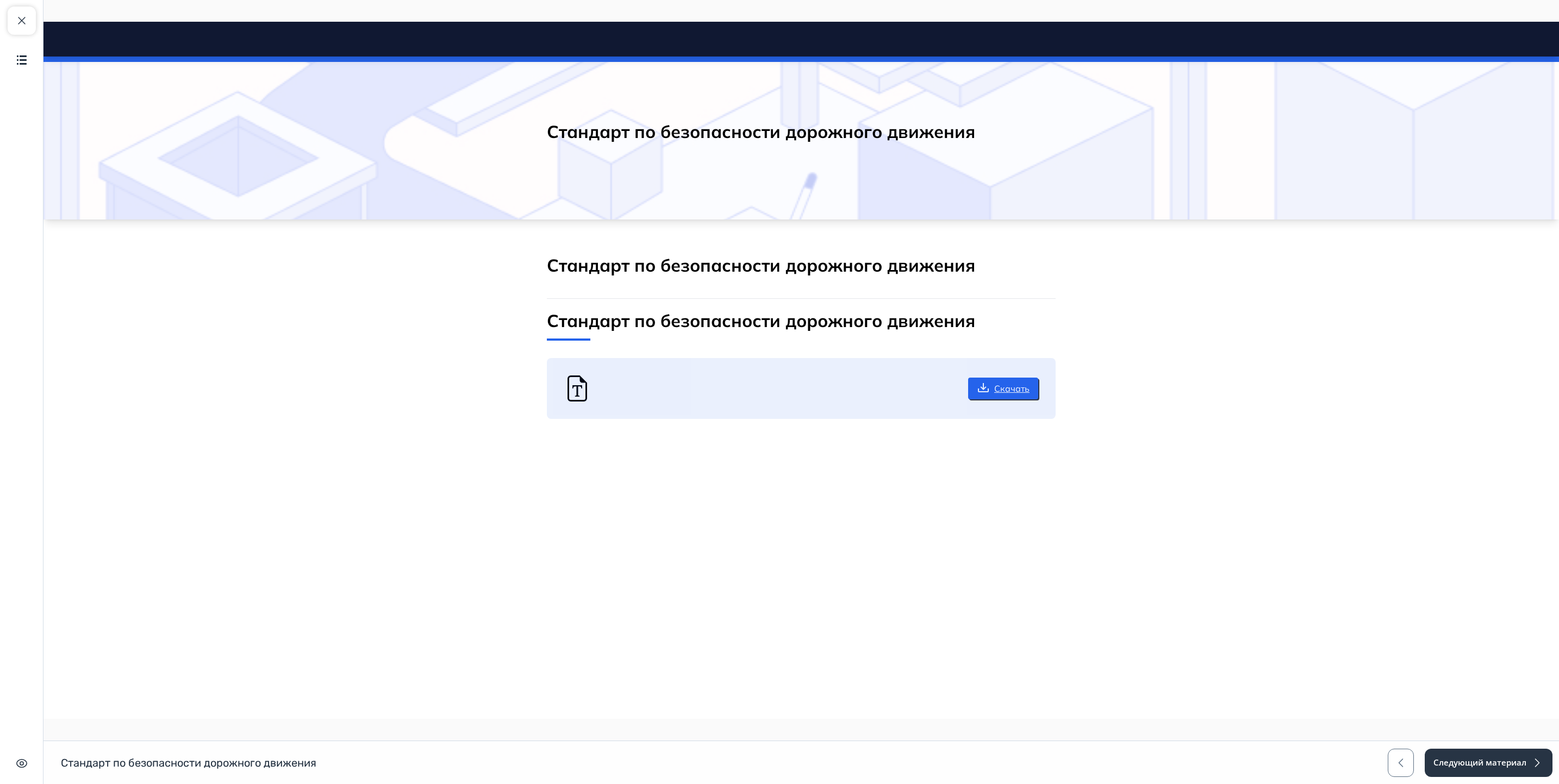
click at [1015, 383] on link "Скачать" at bounding box center [1003, 388] width 70 height 21
click at [1497, 472] on html "Стандарт по безопасности дорожного движения Close panel" at bounding box center [801, 246] width 1515 height 449
click at [1481, 763] on button "Следующий материал" at bounding box center [1488, 763] width 129 height 28
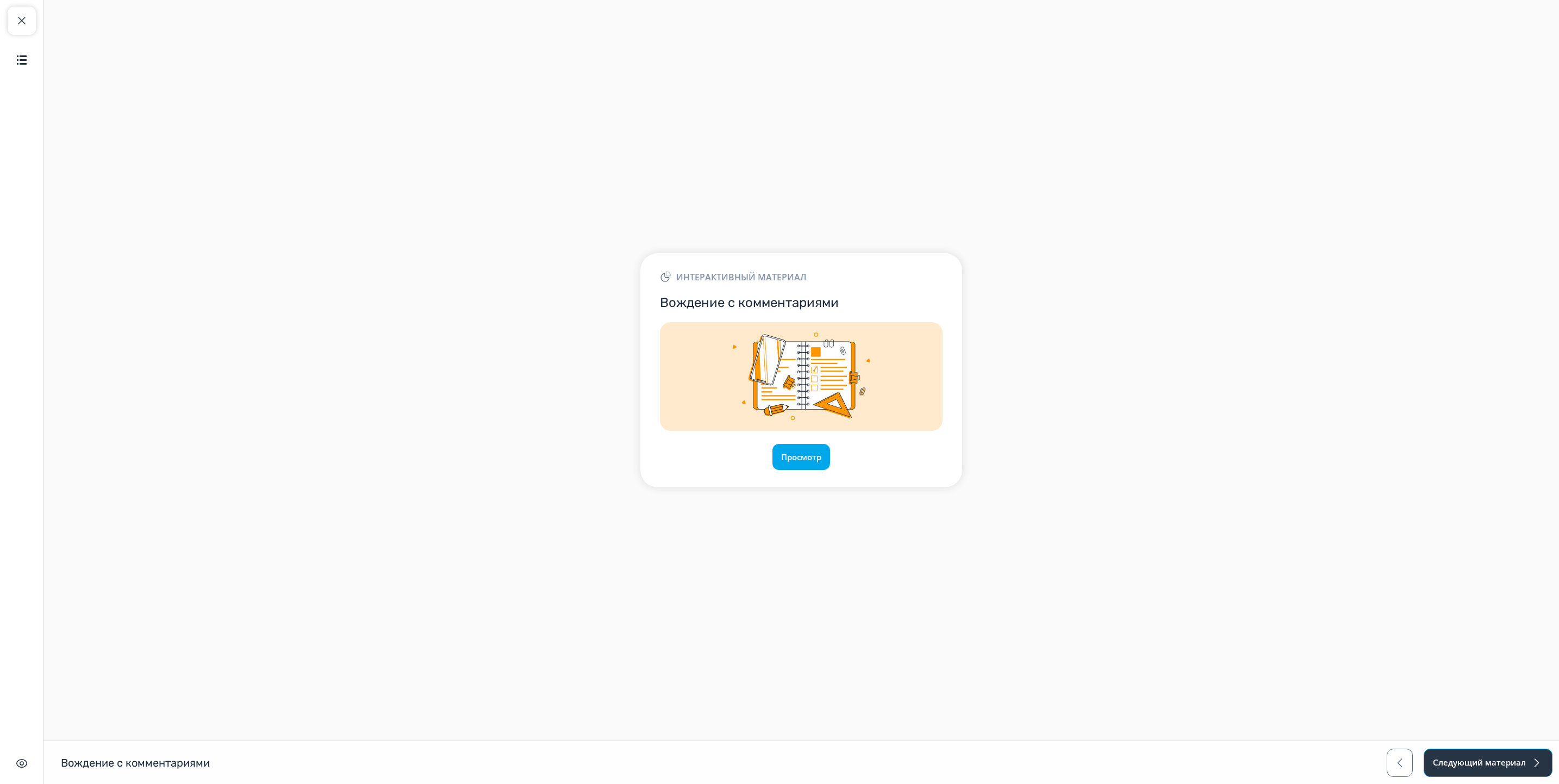
click at [1452, 758] on button "Следующий материал" at bounding box center [1488, 763] width 129 height 28
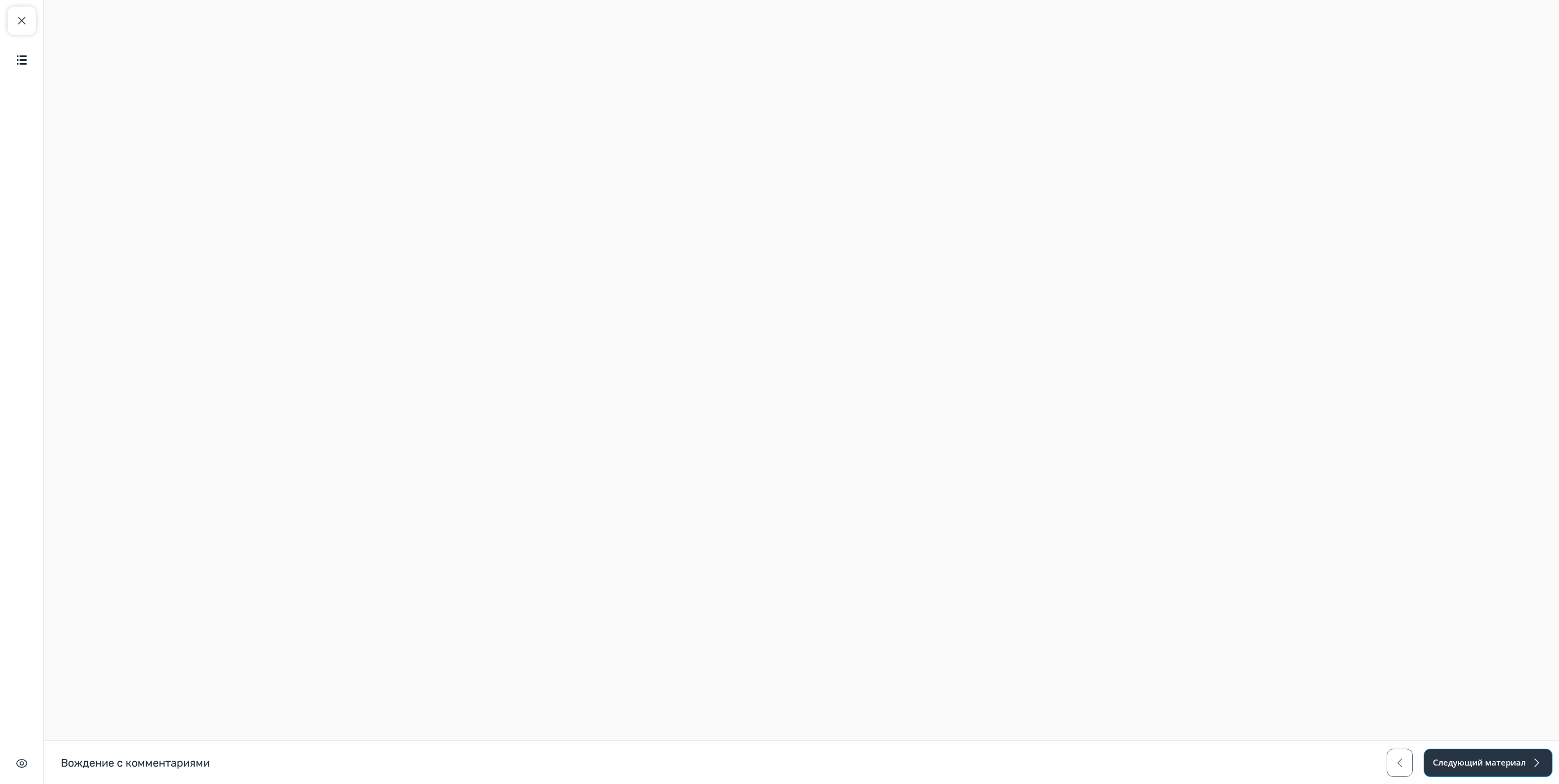
click at [1452, 758] on button "Следующий материал" at bounding box center [1488, 763] width 129 height 28
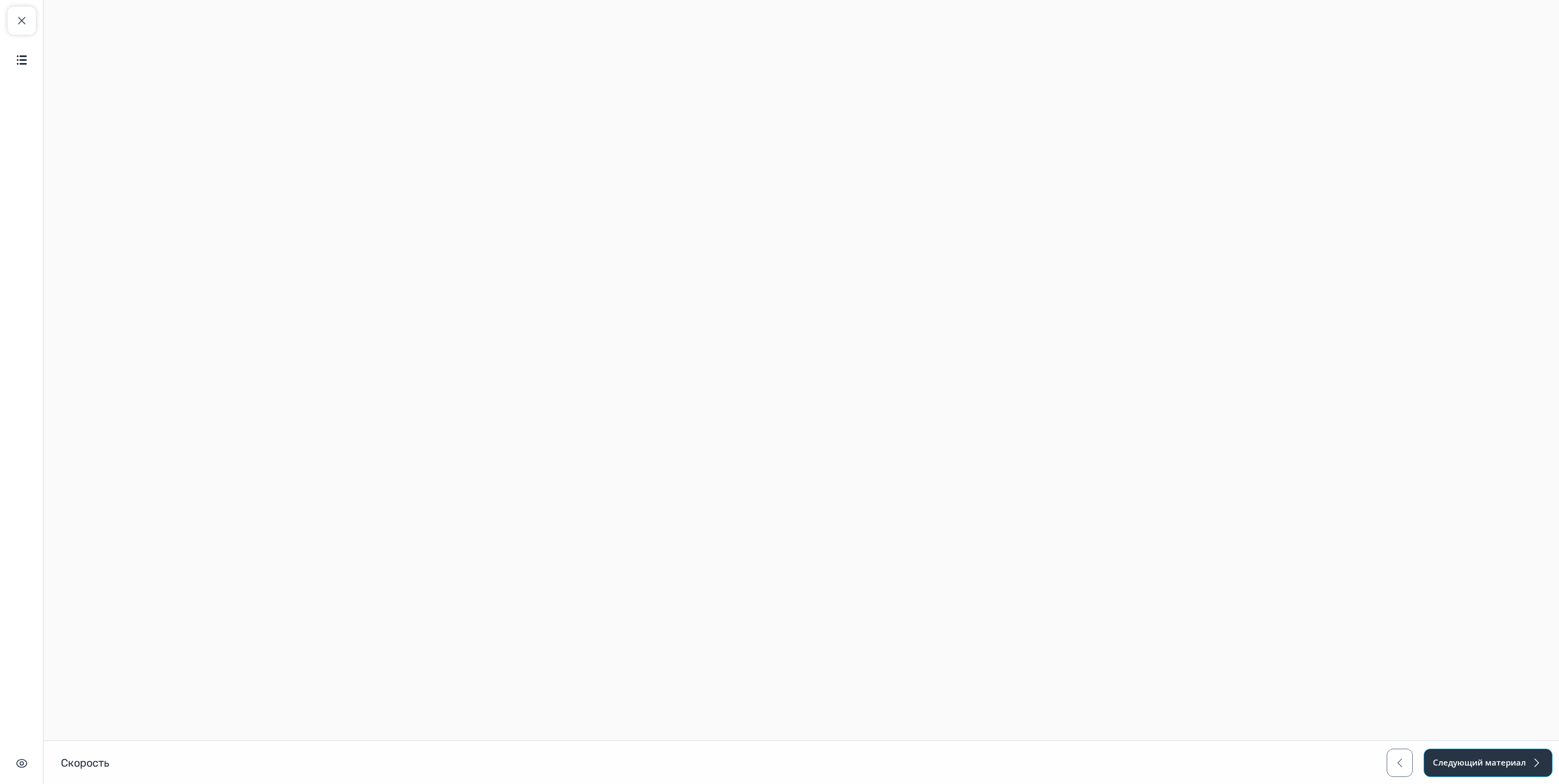
click at [1452, 758] on button "Следующий материал" at bounding box center [1488, 763] width 129 height 28
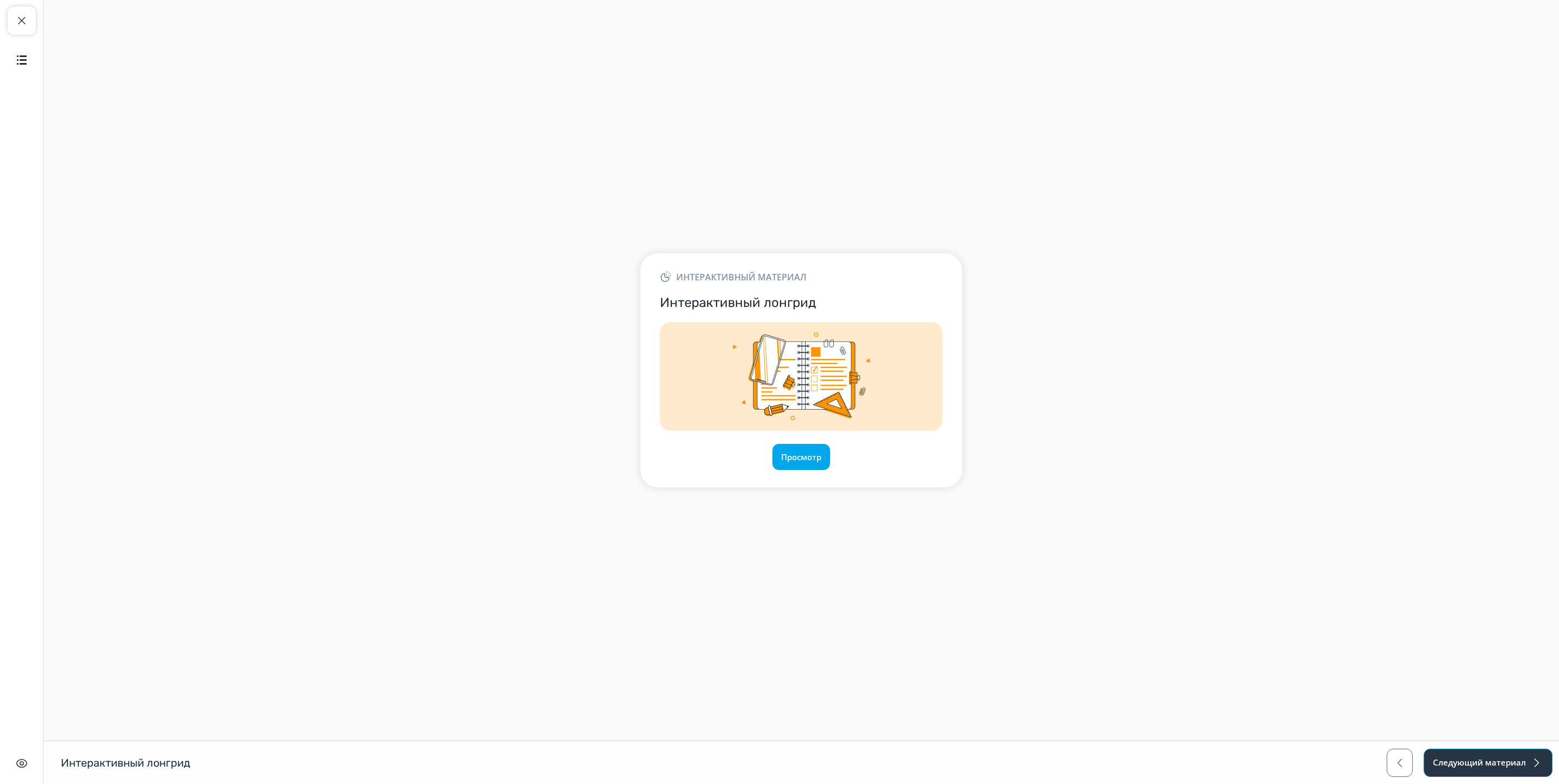
click at [1452, 758] on button "Следующий материал" at bounding box center [1488, 763] width 129 height 28
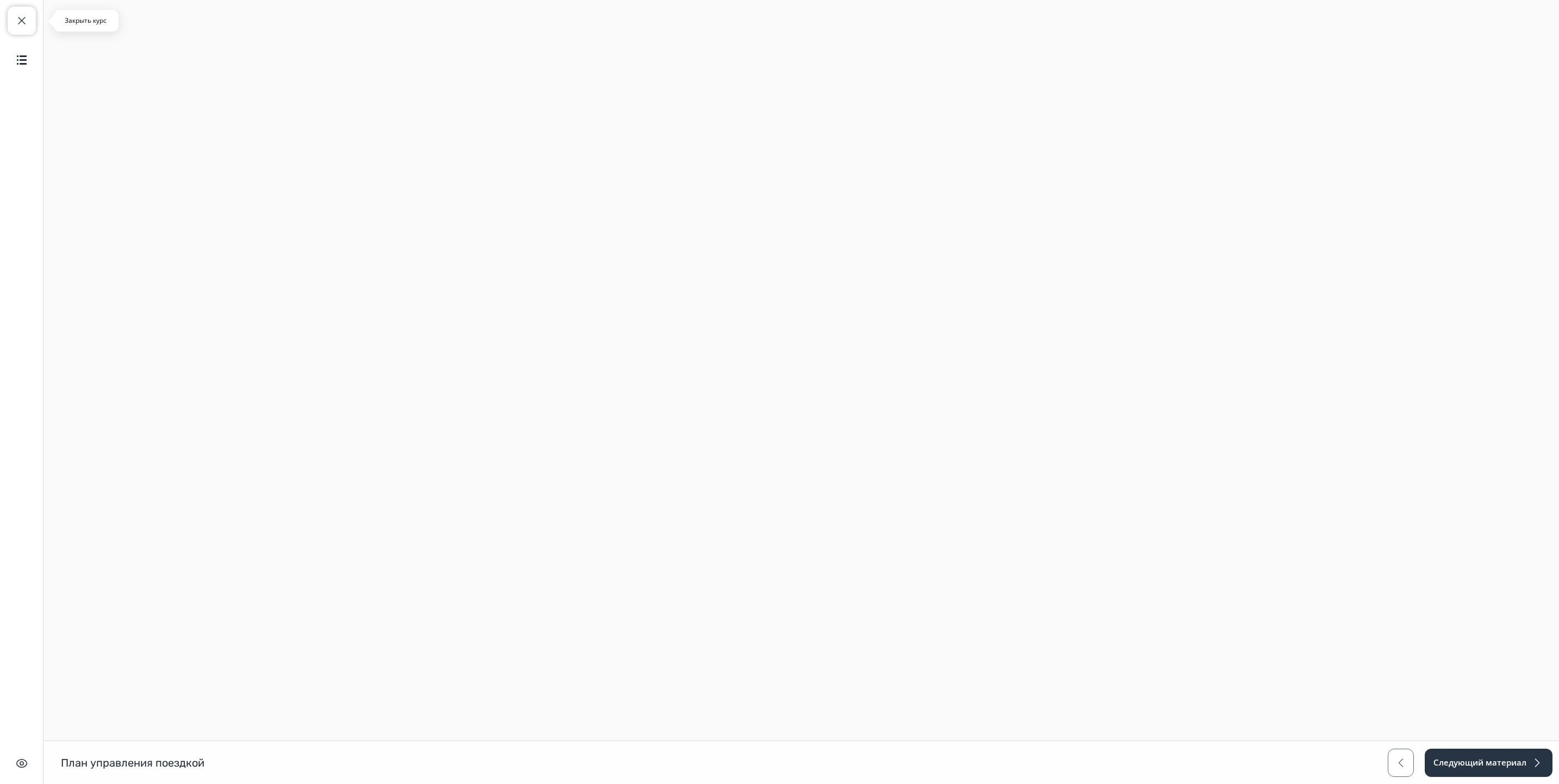
click at [20, 17] on span "button" at bounding box center [21, 21] width 13 height 13
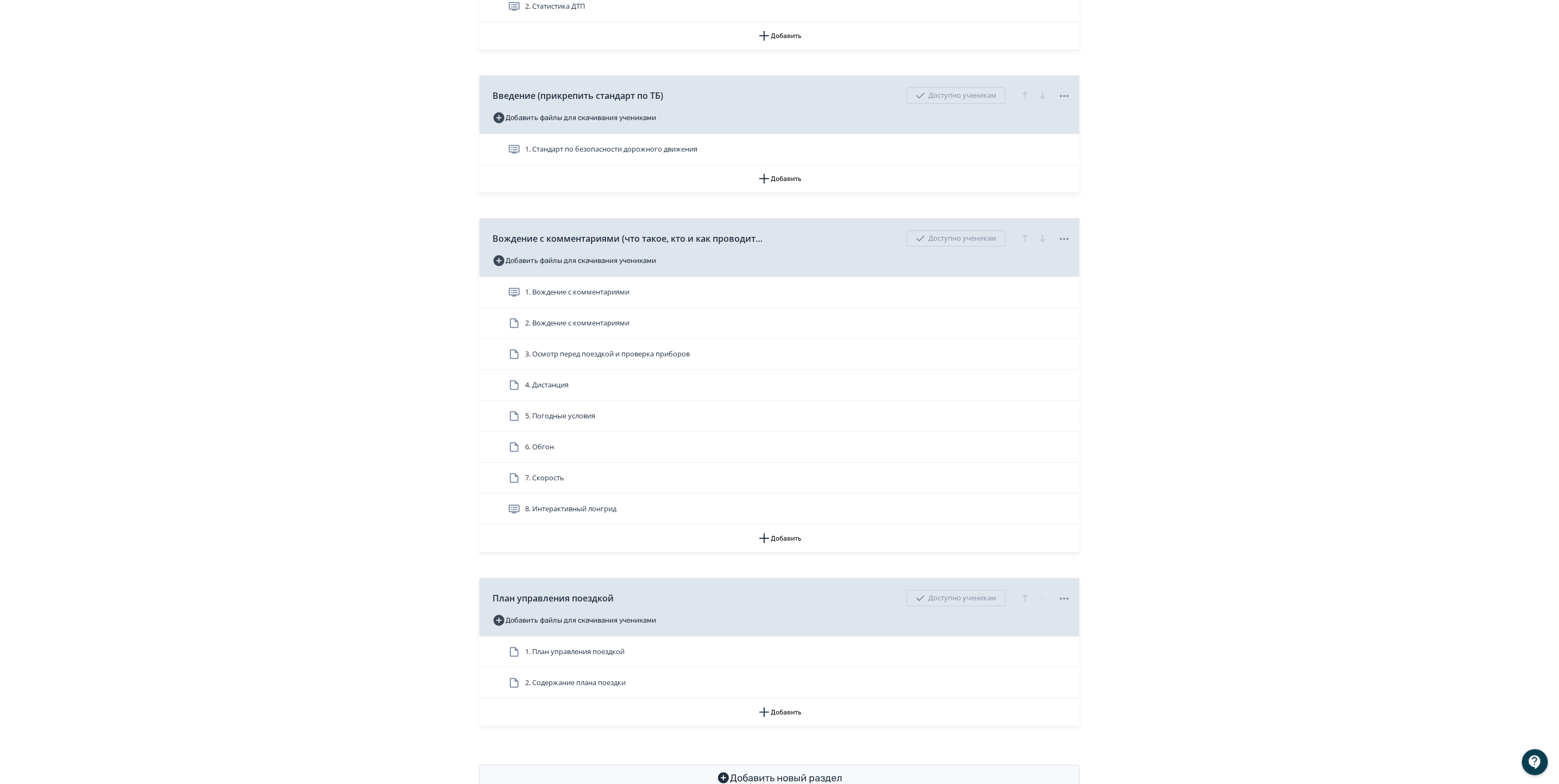
scroll to position [498, 0]
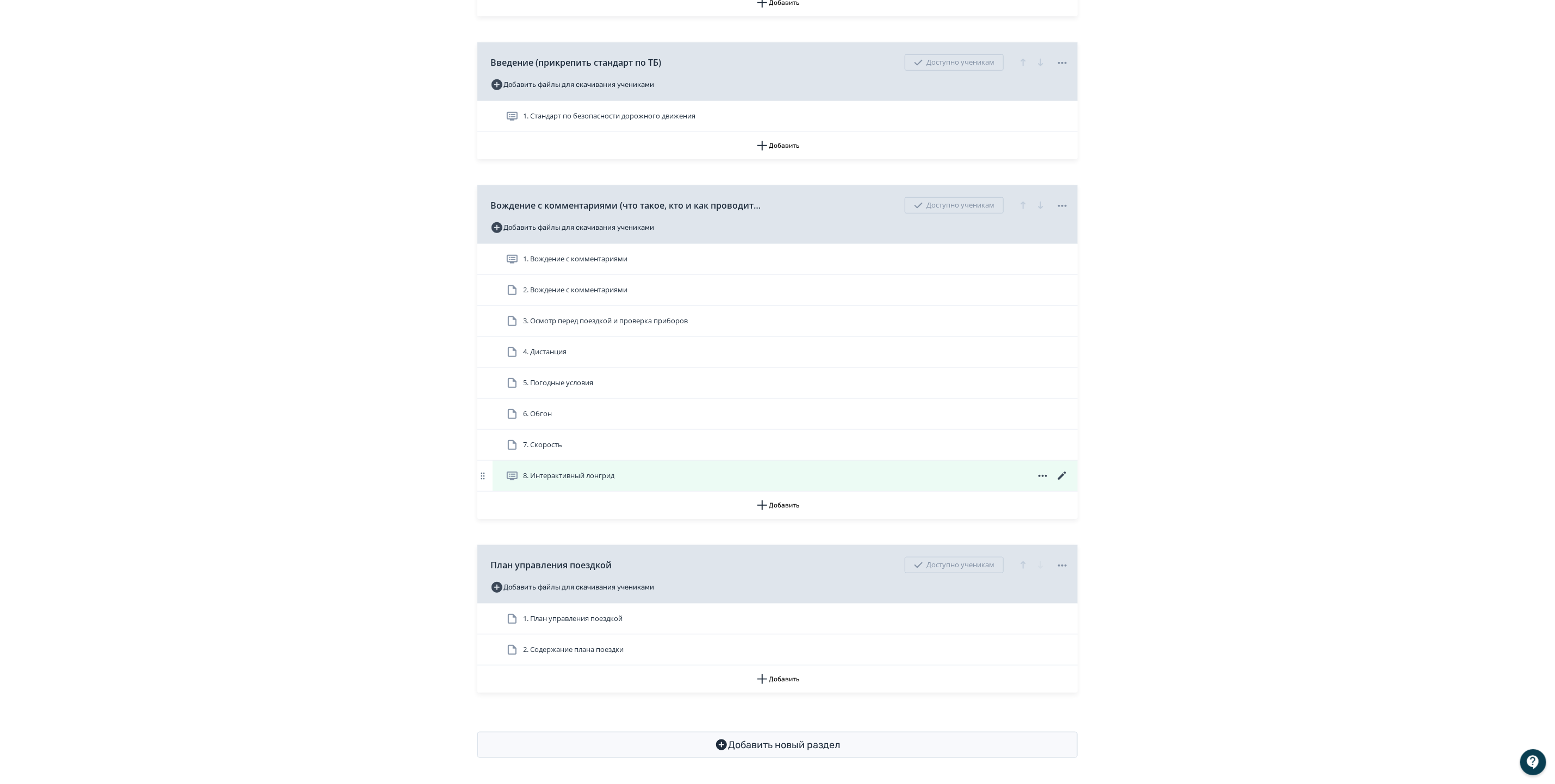
click at [1042, 475] on icon at bounding box center [1042, 475] width 13 height 13
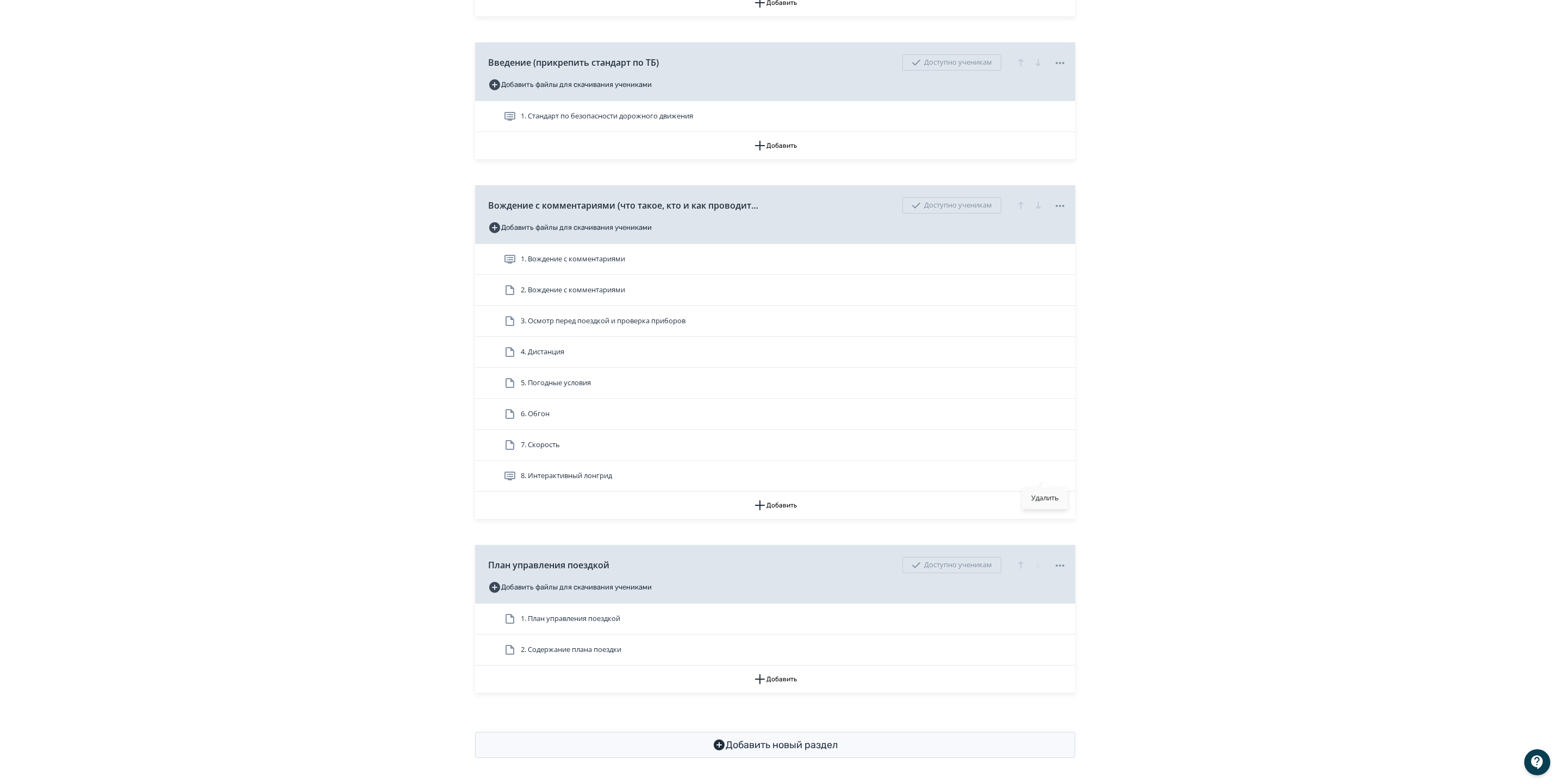
click at [1042, 498] on div "Удалить" at bounding box center [1045, 498] width 45 height 21
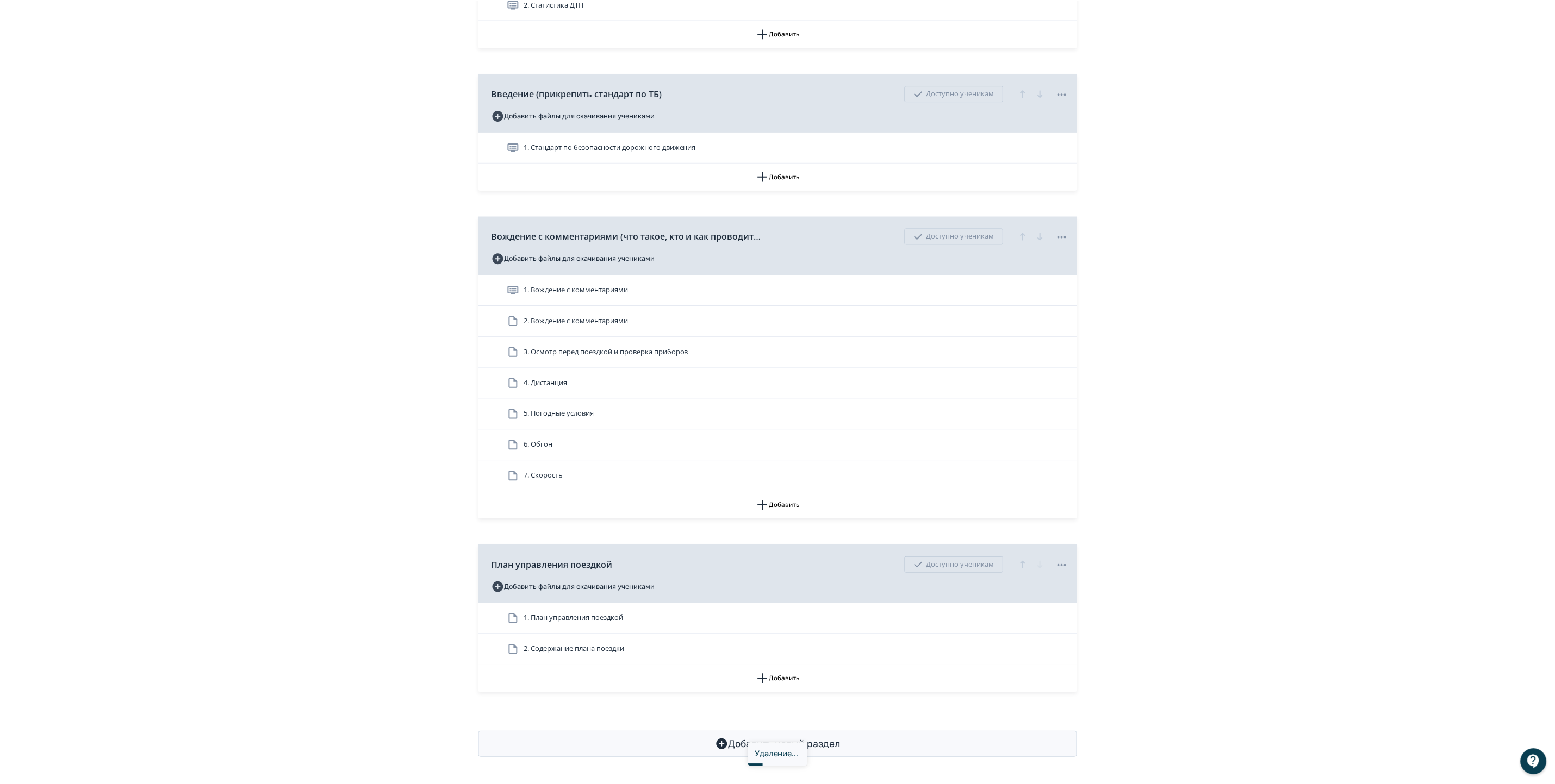
scroll to position [466, 0]
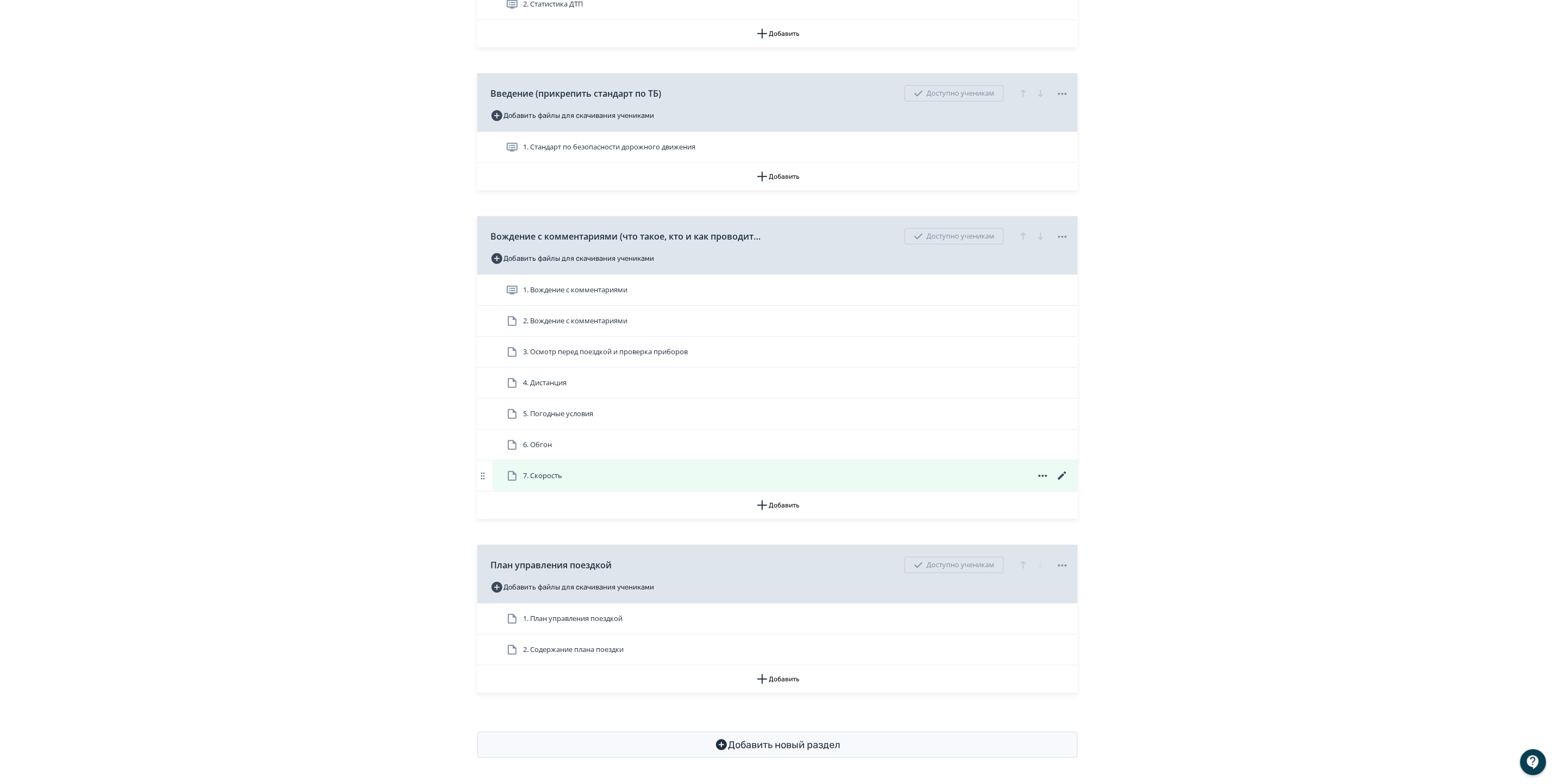
click at [1062, 473] on icon at bounding box center [1062, 475] width 13 height 13
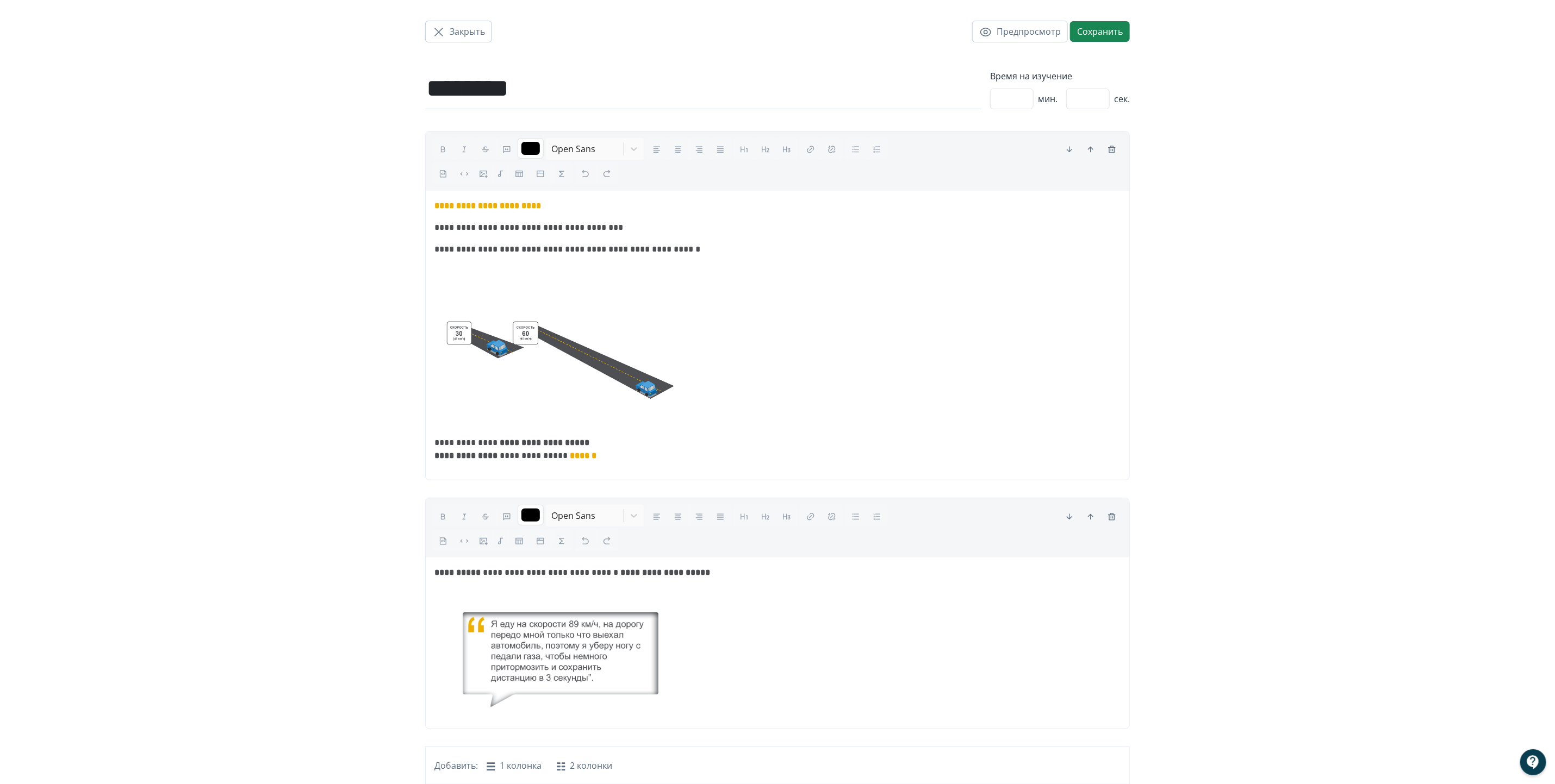
scroll to position [6, 0]
